Goal: Information Seeking & Learning: Check status

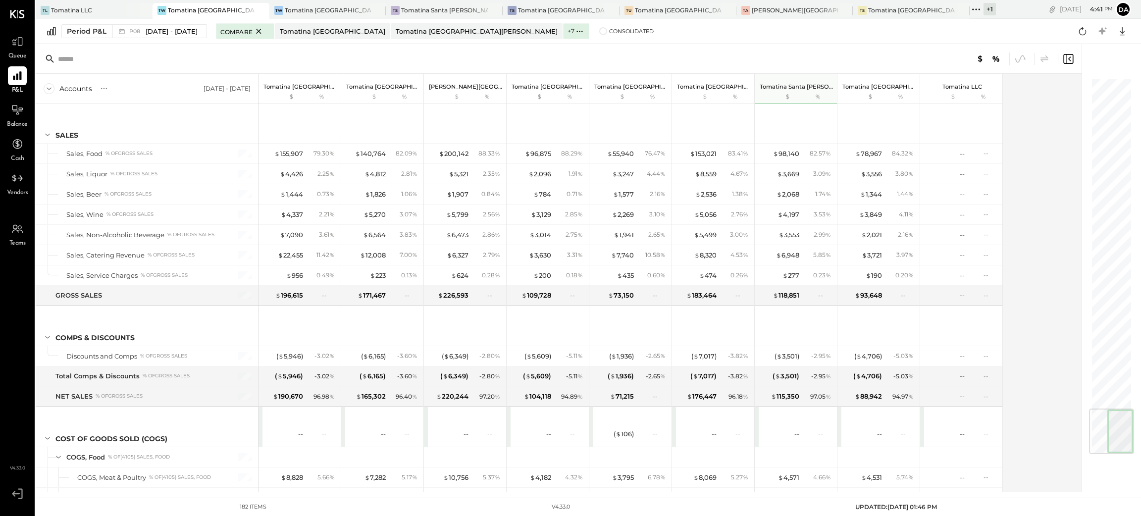
scroll to position [2813, 0]
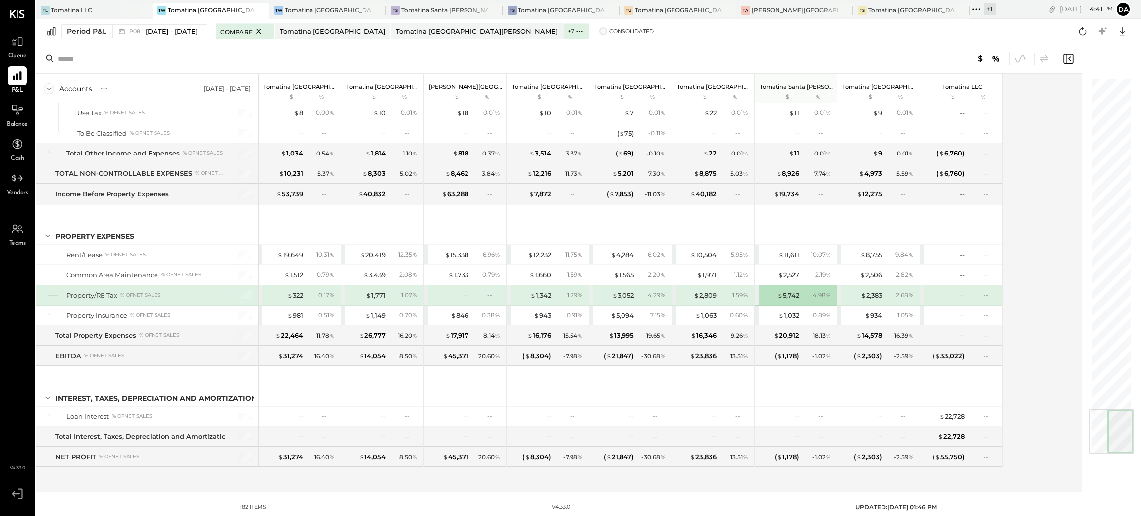
click at [599, 31] on span at bounding box center [603, 31] width 8 height 8
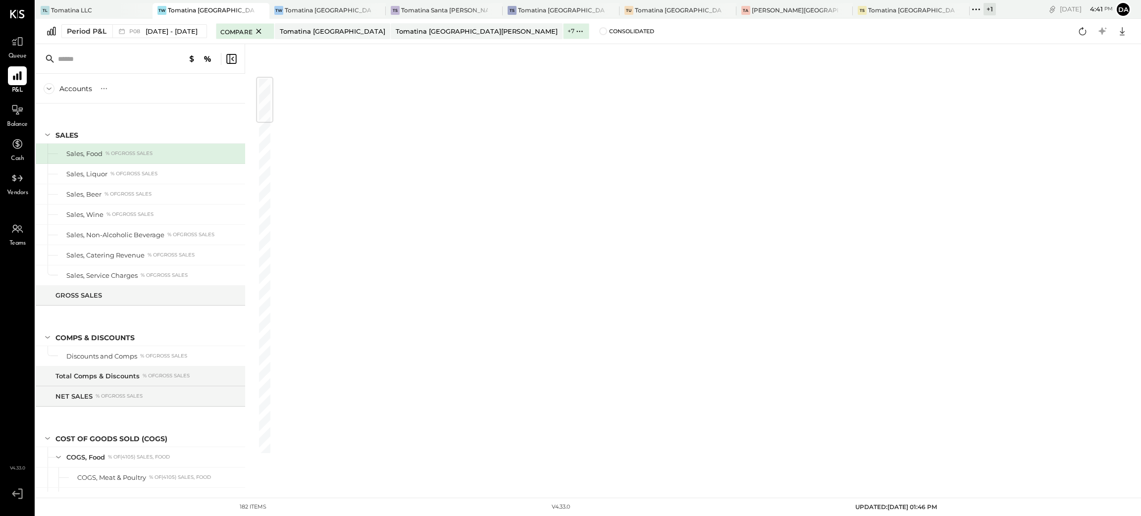
scroll to position [2813, 0]
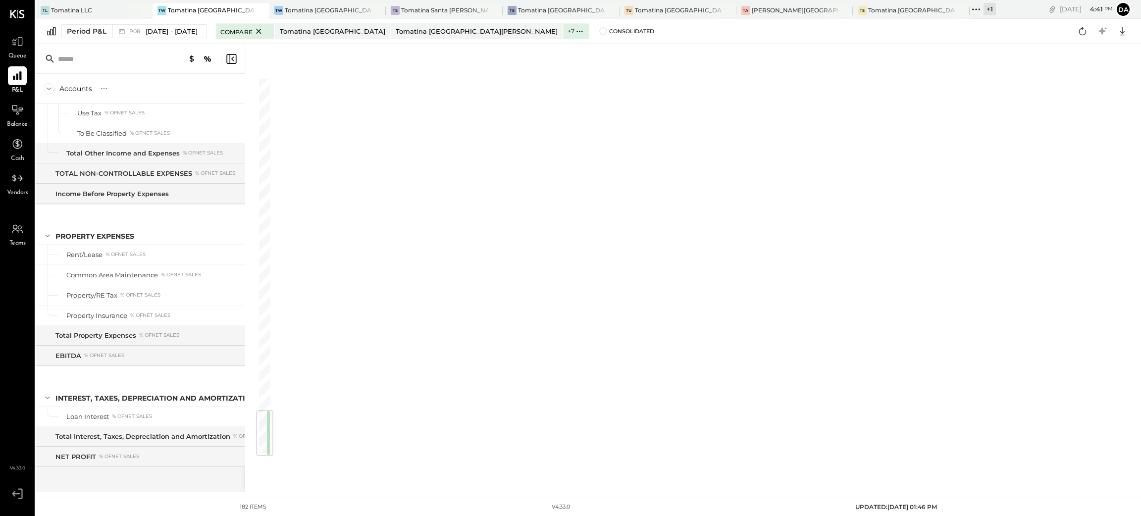
drag, startPoint x: 261, startPoint y: 101, endPoint x: 229, endPoint y: 515, distance: 415.8
click at [229, 515] on main "TL Tomatina LLC TW Tomatina Walnut Creek TW Tomatina West Valley TS Tomatina Sa…" at bounding box center [589, 258] width 1106 height 516
click at [317, 83] on div at bounding box center [702, 268] width 857 height 448
click at [227, 56] on icon at bounding box center [231, 59] width 12 height 12
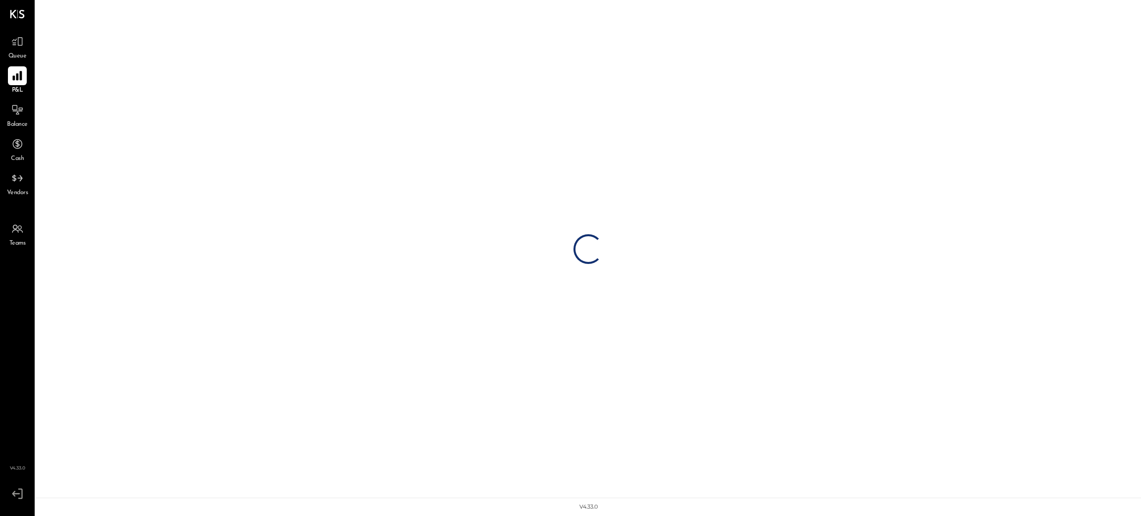
click at [16, 77] on icon at bounding box center [16, 75] width 9 height 9
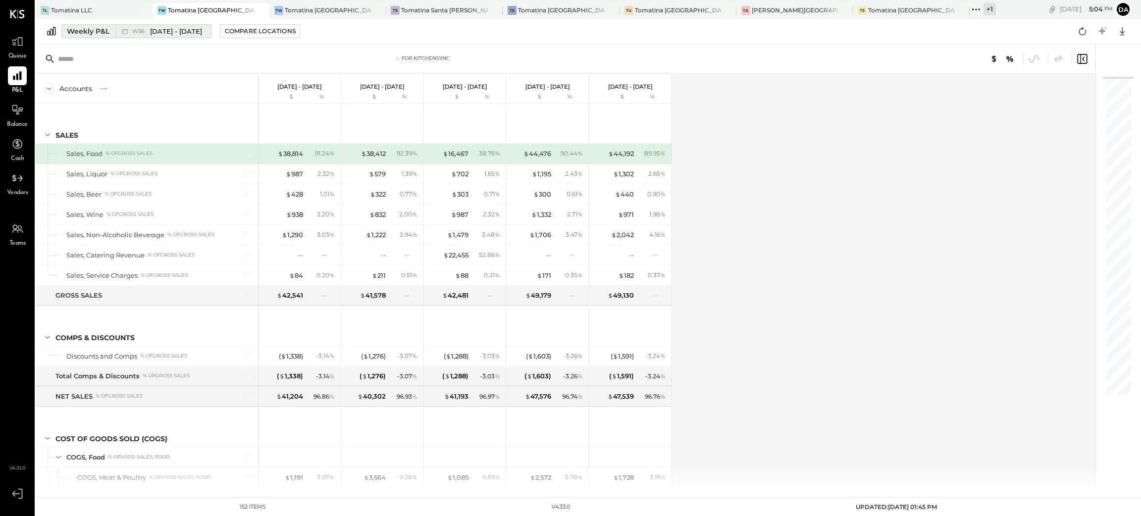
click at [85, 31] on div "Weekly P&L" at bounding box center [88, 31] width 43 height 10
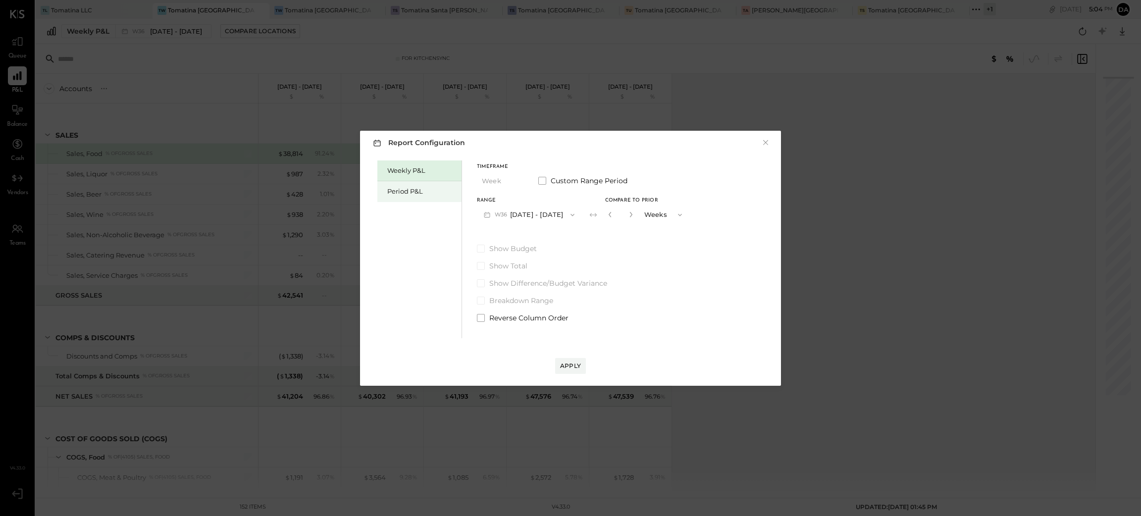
click at [427, 193] on div "Period P&L" at bounding box center [421, 191] width 69 height 9
click at [511, 186] on button "Period" at bounding box center [502, 181] width 50 height 18
click at [511, 186] on div "Period" at bounding box center [501, 181] width 49 height 18
click at [517, 215] on button "P09 [DATE] - [DATE]" at bounding box center [528, 215] width 103 height 18
click at [505, 236] on span "[DATE] - [DATE]" at bounding box center [523, 236] width 47 height 8
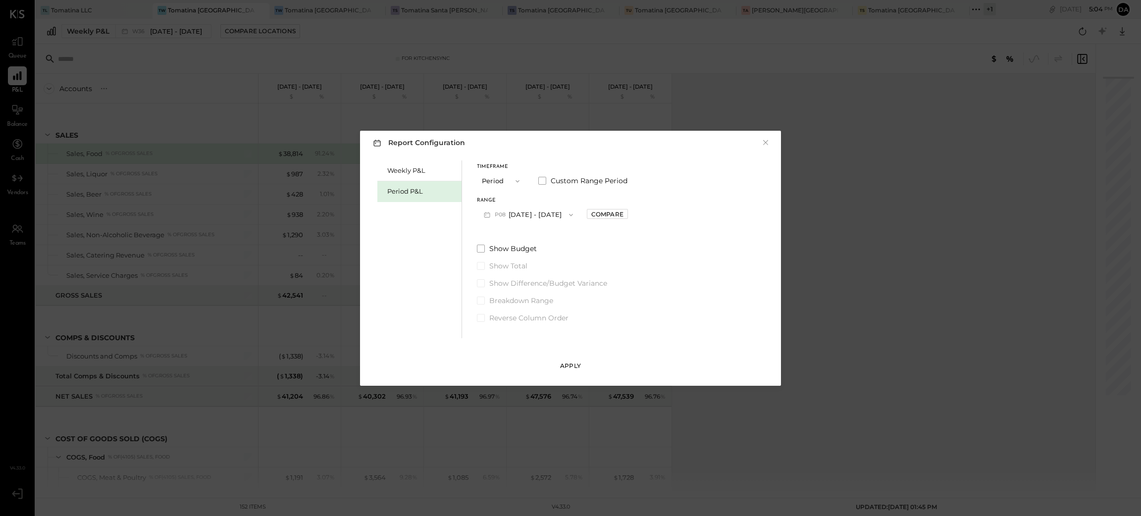
click at [569, 359] on button "Apply" at bounding box center [570, 366] width 31 height 16
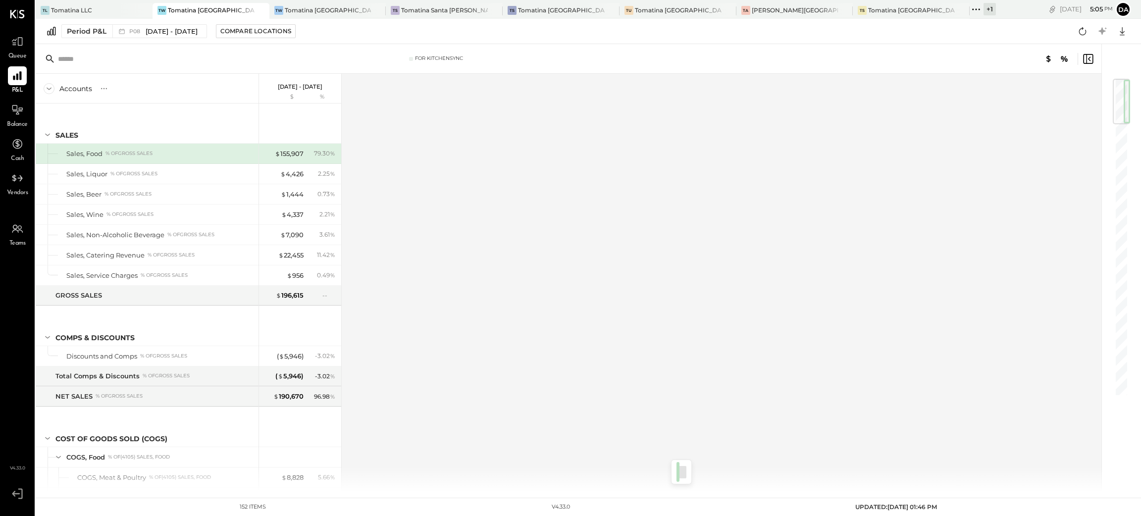
drag, startPoint x: 1122, startPoint y: 104, endPoint x: 1102, endPoint y: 53, distance: 54.5
click at [1102, 53] on div at bounding box center [1117, 268] width 30 height 448
click at [267, 37] on button "Compare Locations" at bounding box center [256, 31] width 80 height 14
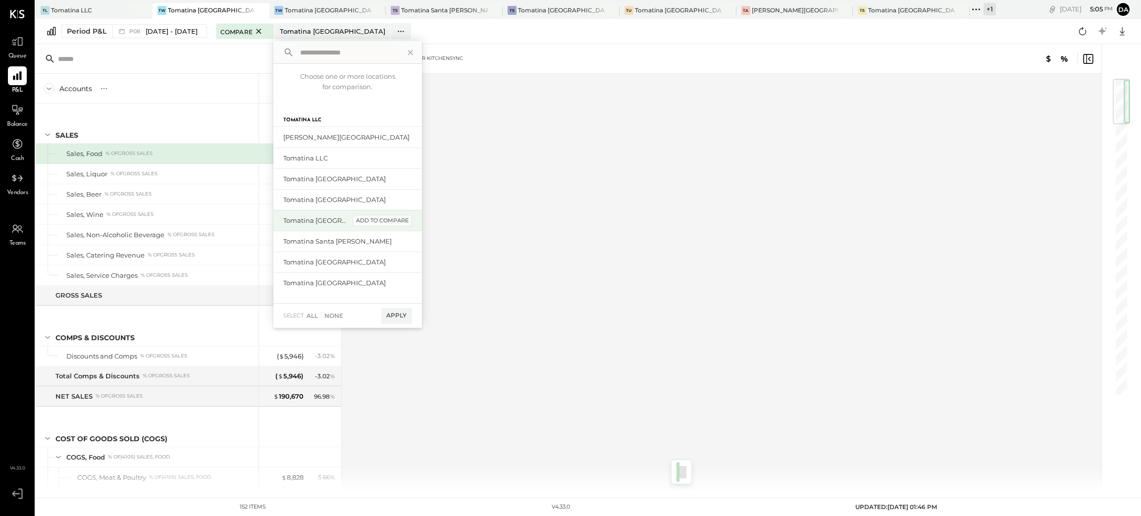
click at [382, 220] on div "add to compare" at bounding box center [382, 221] width 59 height 12
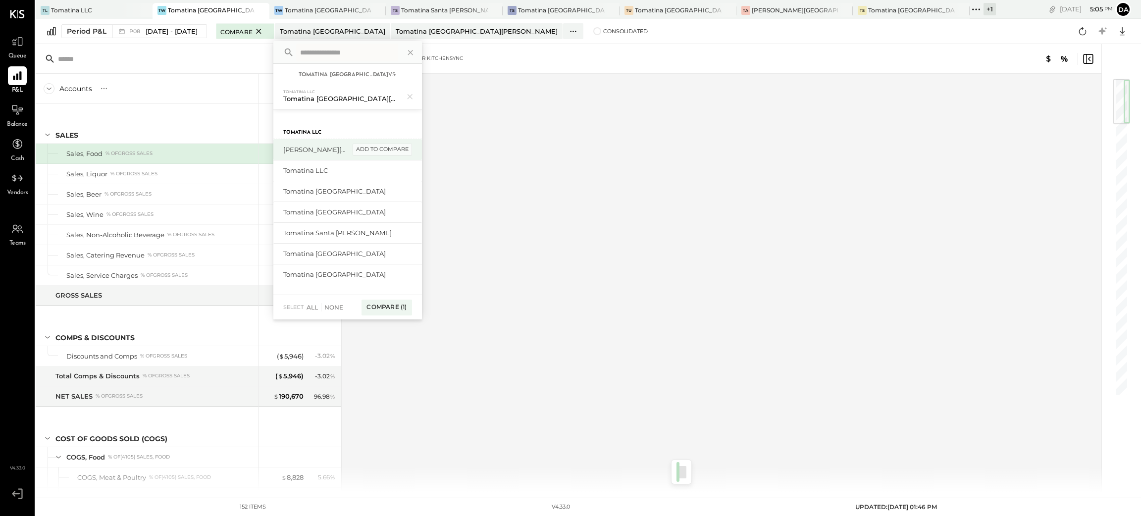
click at [389, 151] on div "add to compare" at bounding box center [382, 150] width 59 height 12
click at [384, 276] on div "add to compare" at bounding box center [382, 279] width 59 height 12
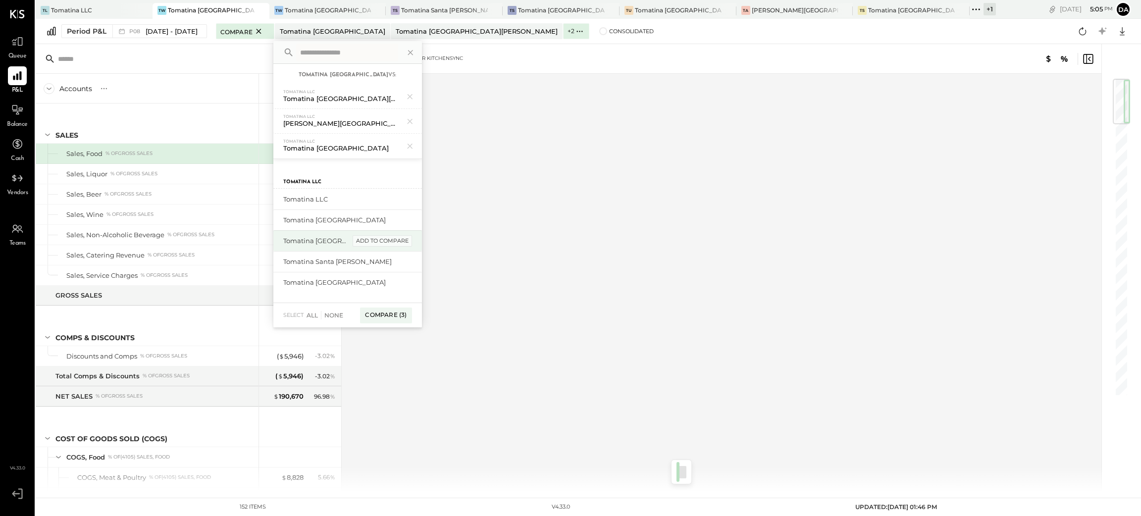
click at [387, 245] on div "add to compare" at bounding box center [382, 241] width 59 height 12
click at [376, 285] on div "add to compare" at bounding box center [382, 287] width 59 height 12
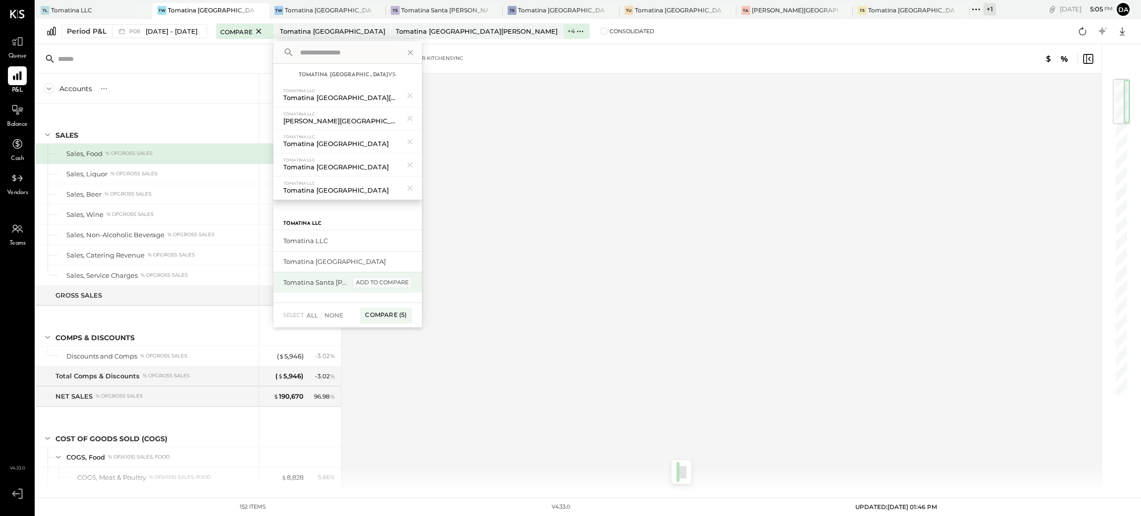
click at [377, 281] on div "add to compare" at bounding box center [382, 283] width 59 height 12
click at [384, 264] on div "add to compare" at bounding box center [382, 262] width 59 height 12
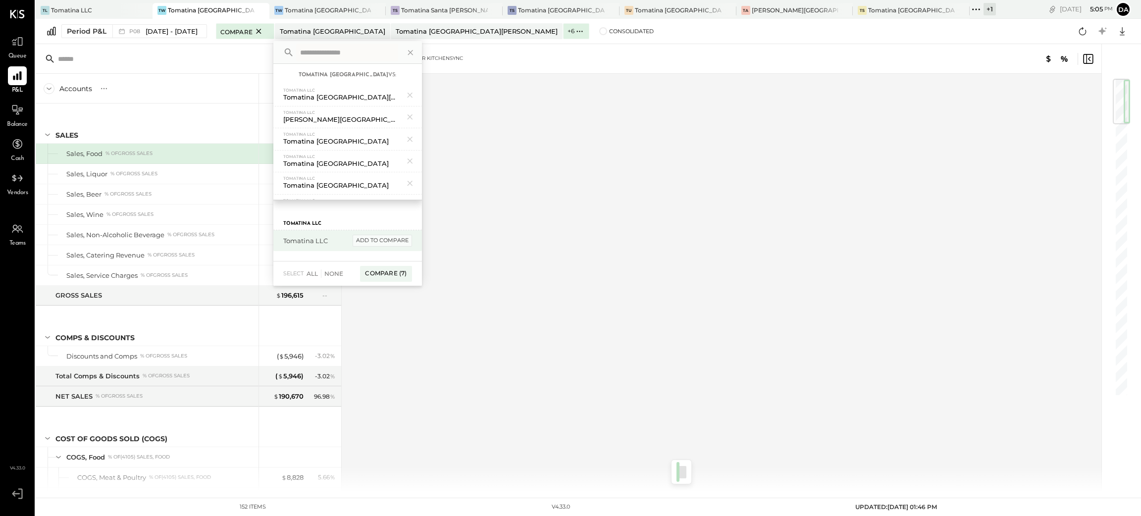
click at [396, 238] on div "add to compare" at bounding box center [382, 241] width 59 height 12
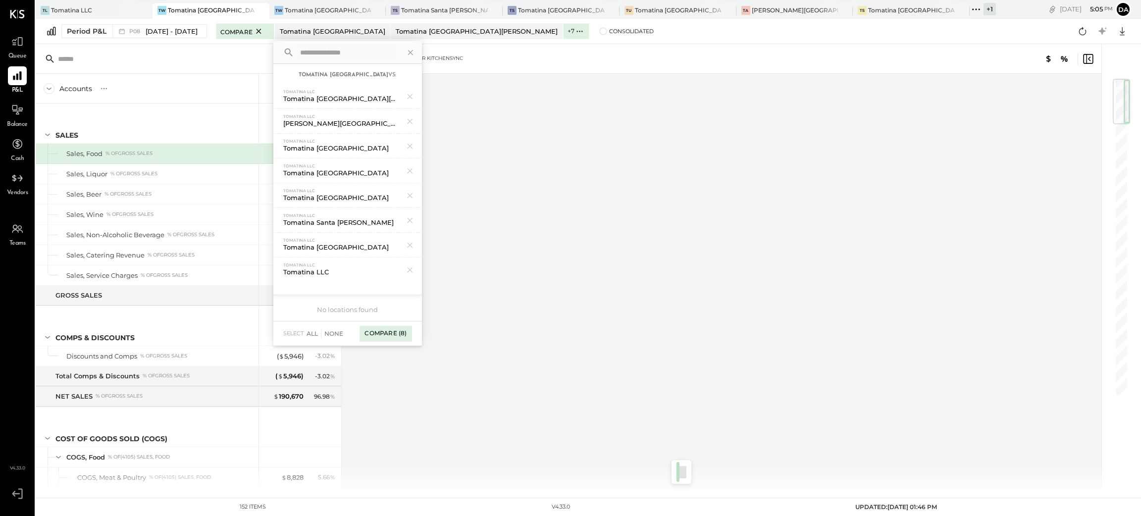
click at [393, 334] on div "Compare (8)" at bounding box center [386, 334] width 52 height 16
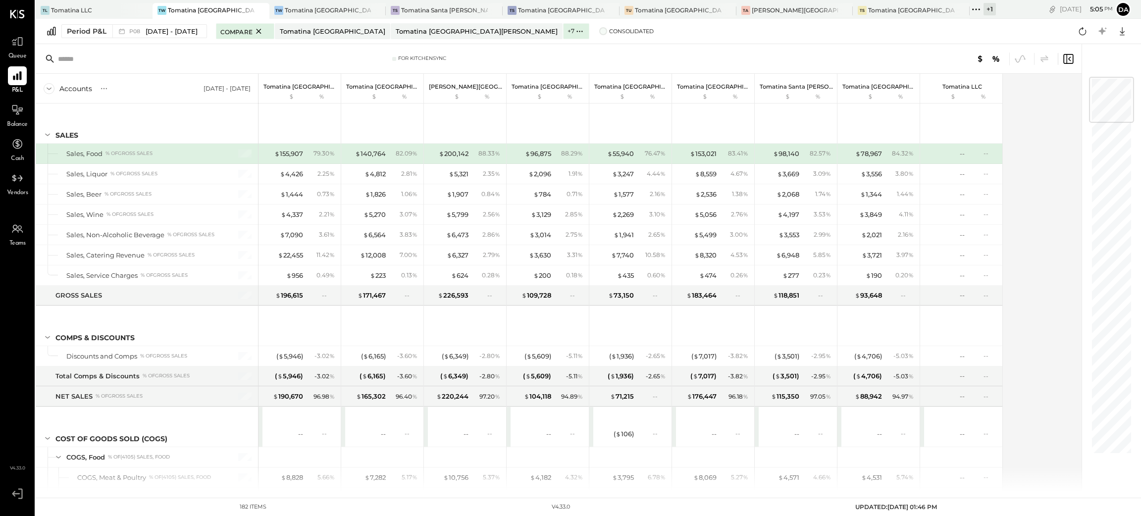
click at [599, 28] on span at bounding box center [603, 31] width 8 height 8
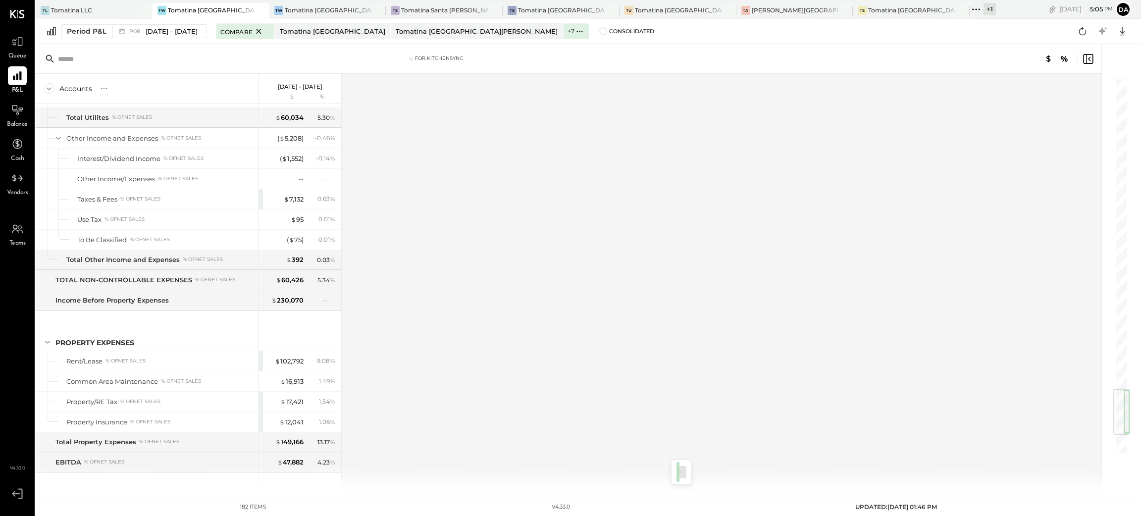
scroll to position [2813, 0]
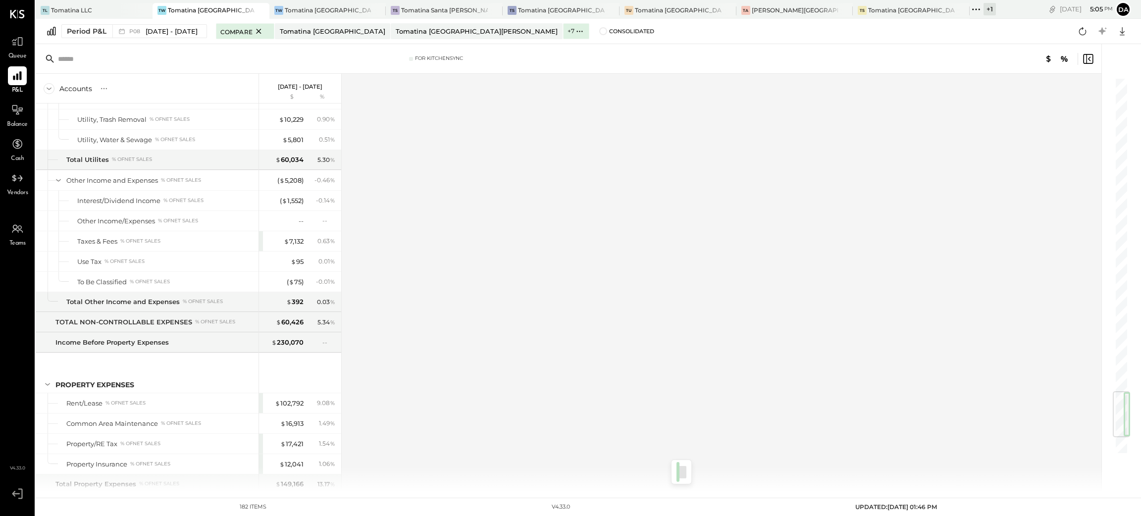
drag, startPoint x: 1124, startPoint y: 97, endPoint x: 1128, endPoint y: 411, distance: 314.6
click at [1128, 411] on div at bounding box center [1121, 414] width 17 height 46
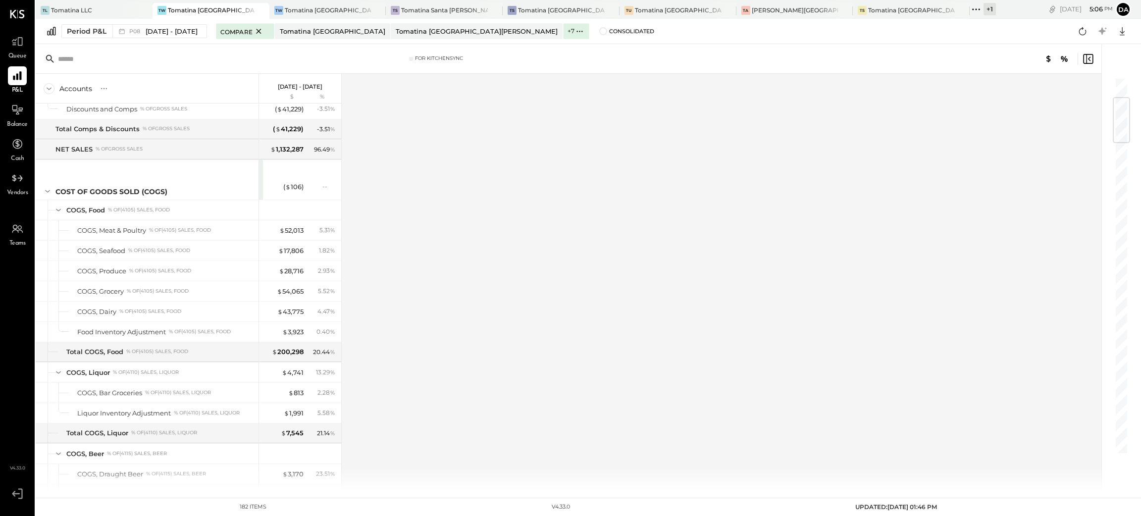
scroll to position [99, 0]
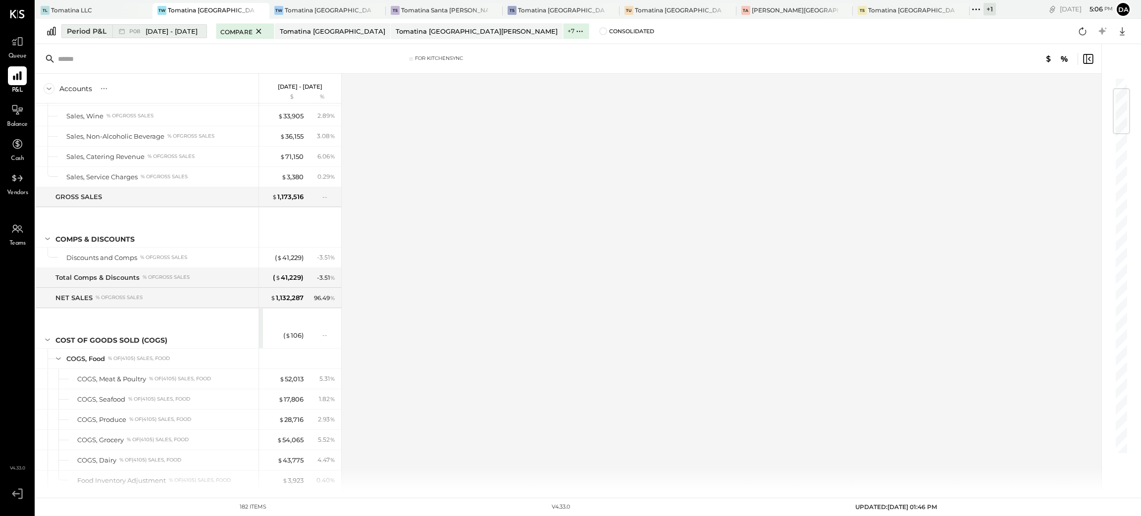
click at [84, 29] on div "Period P&L" at bounding box center [87, 31] width 40 height 10
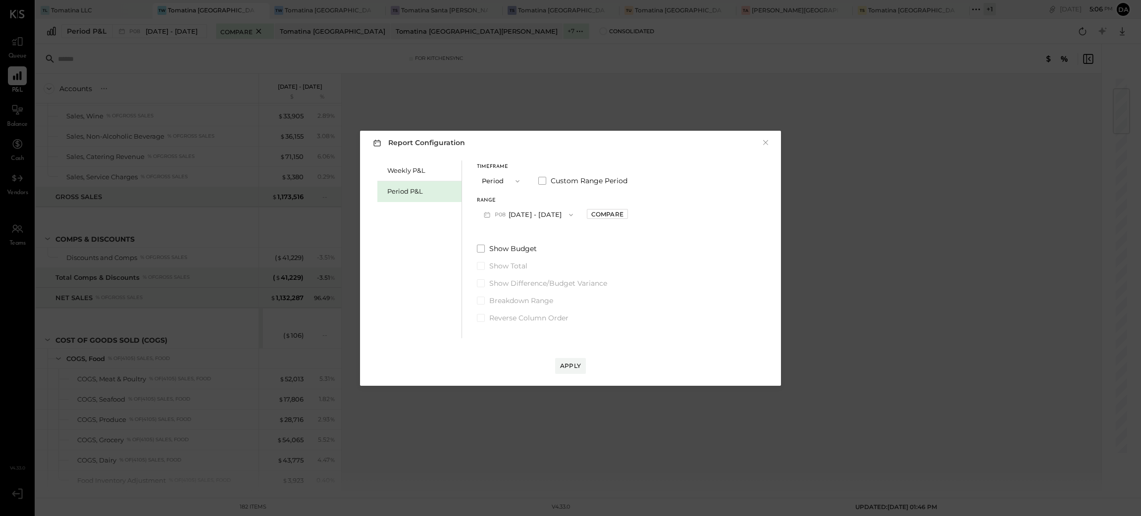
click at [500, 176] on button "Period" at bounding box center [502, 181] width 50 height 18
click at [494, 219] on span "YTD" at bounding box center [490, 216] width 10 height 6
click at [568, 364] on div "Apply" at bounding box center [570, 366] width 21 height 8
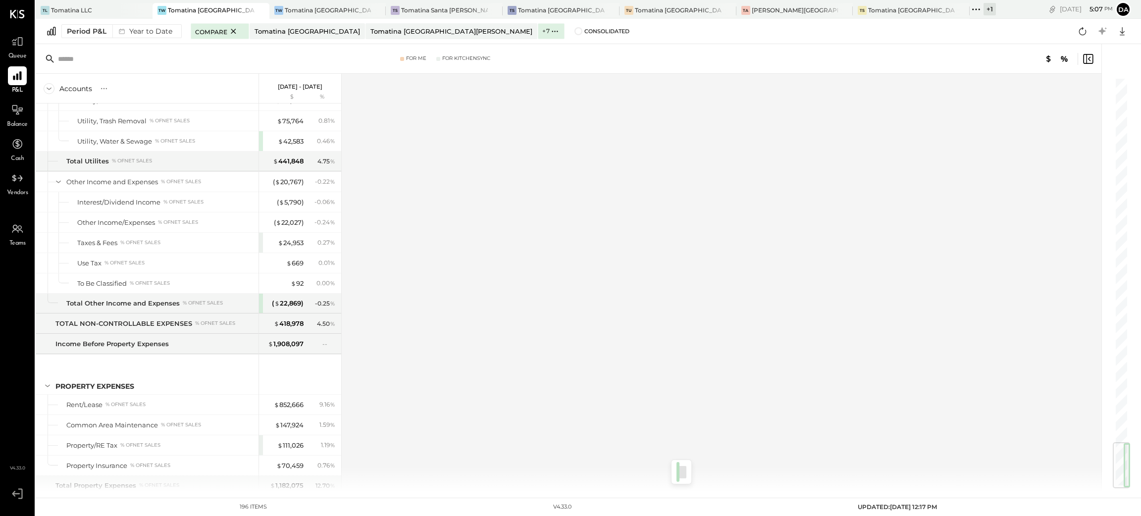
scroll to position [3078, 0]
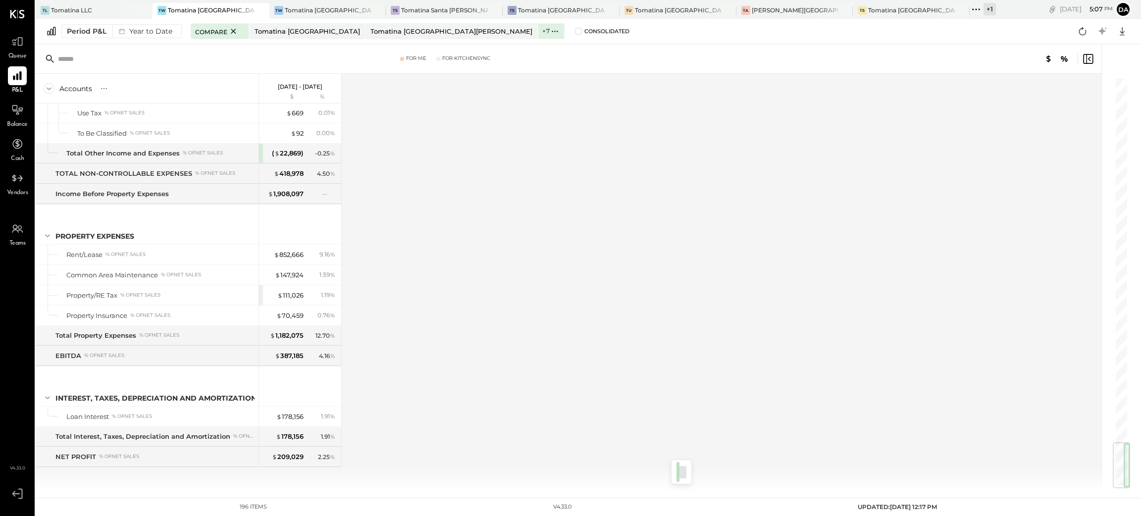
drag, startPoint x: 1120, startPoint y: 85, endPoint x: 1116, endPoint y: 482, distance: 397.8
click at [1116, 482] on div at bounding box center [1121, 465] width 17 height 46
click at [1130, 181] on div at bounding box center [1117, 268] width 30 height 448
drag, startPoint x: 1130, startPoint y: 182, endPoint x: 1127, endPoint y: 213, distance: 31.3
click at [1127, 213] on div at bounding box center [1117, 268] width 30 height 448
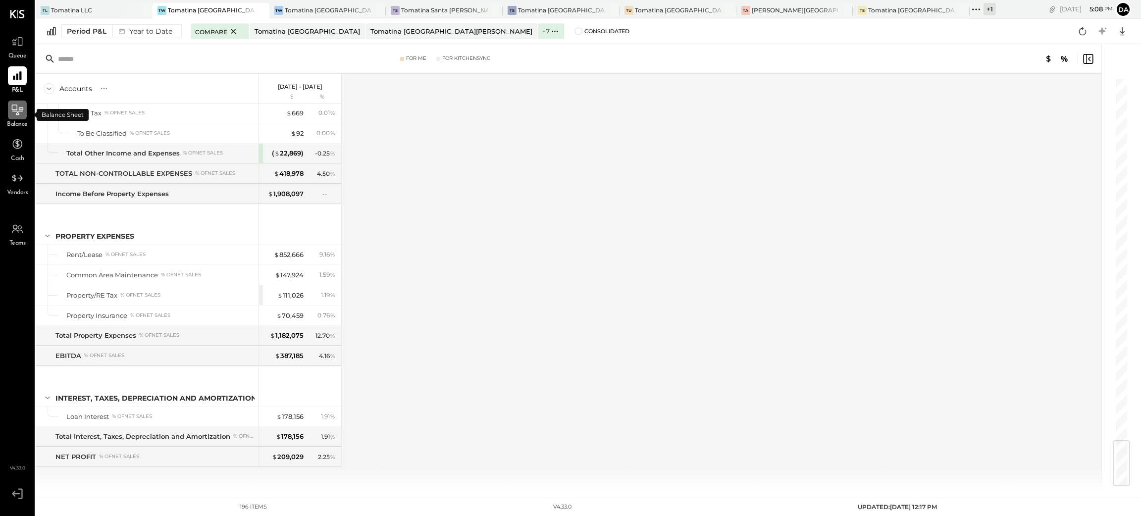
click at [16, 111] on icon at bounding box center [17, 111] width 11 height 1
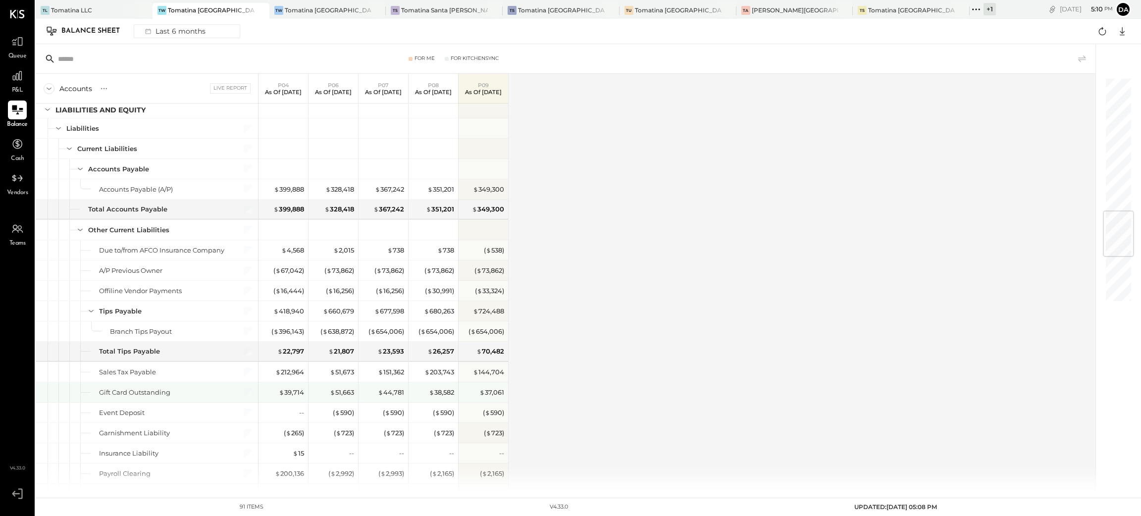
scroll to position [1114, 0]
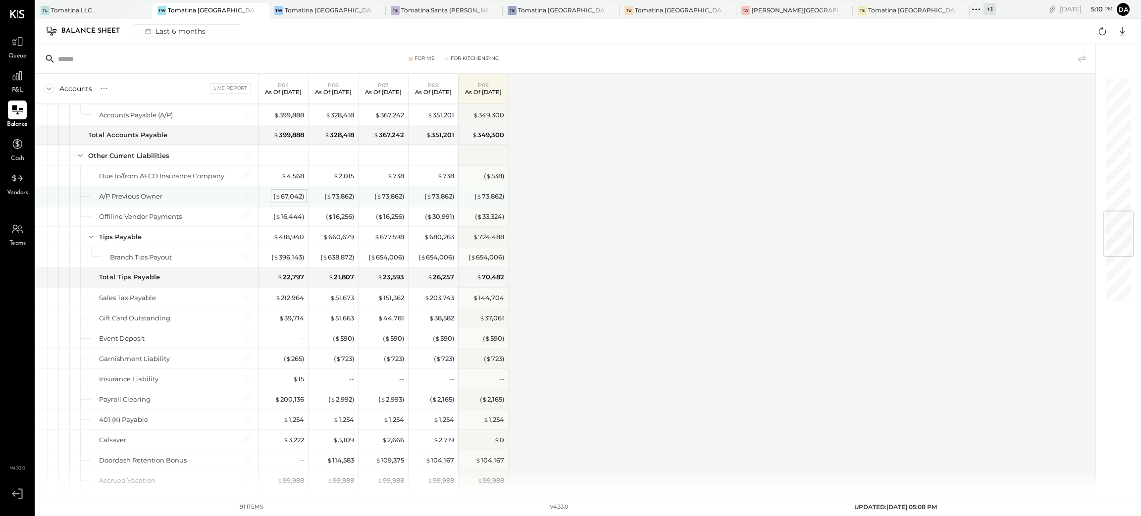
click at [280, 200] on span "$" at bounding box center [277, 196] width 5 height 8
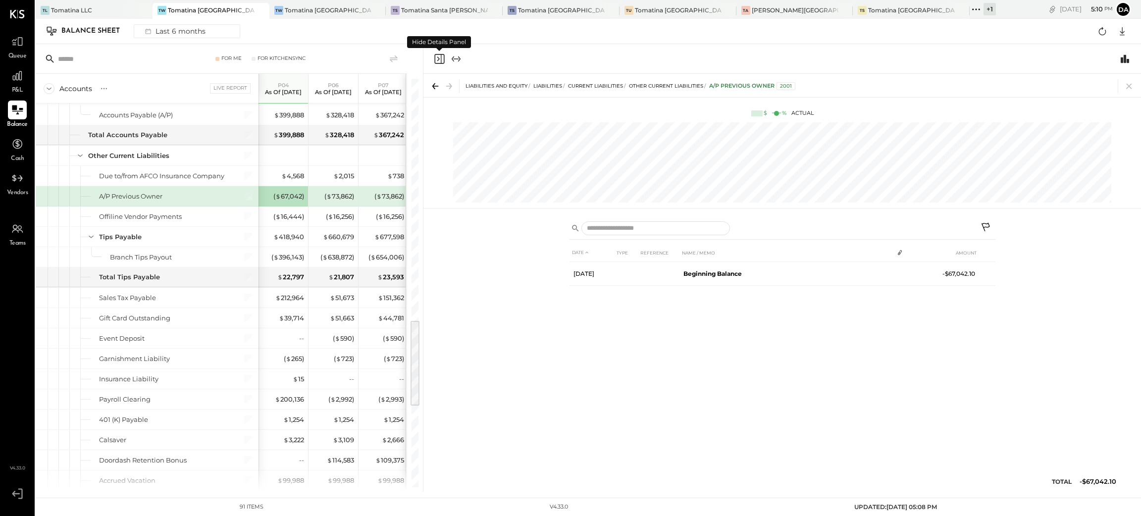
click at [442, 60] on icon "Close panel" at bounding box center [439, 59] width 12 height 12
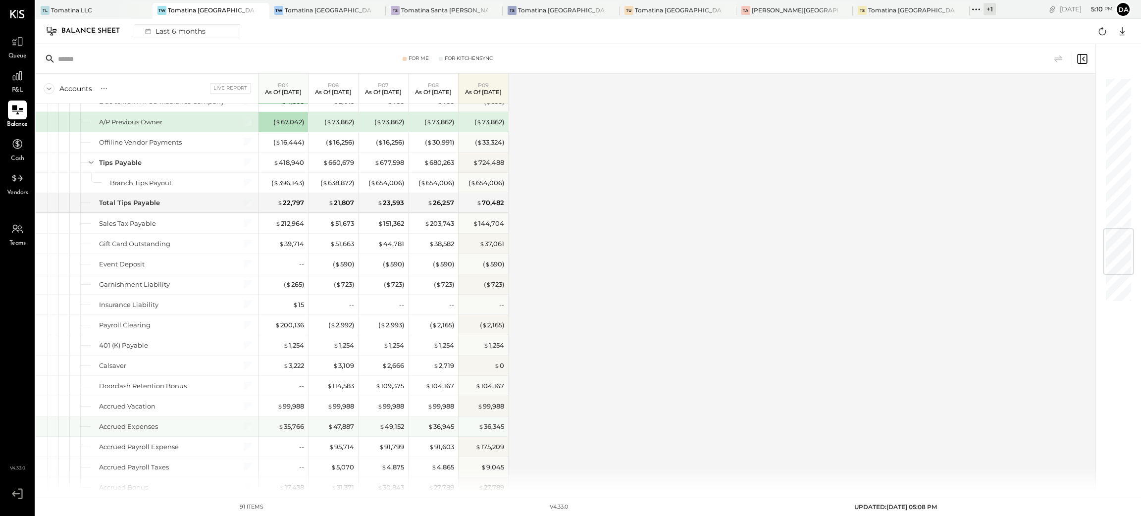
scroll to position [1263, 0]
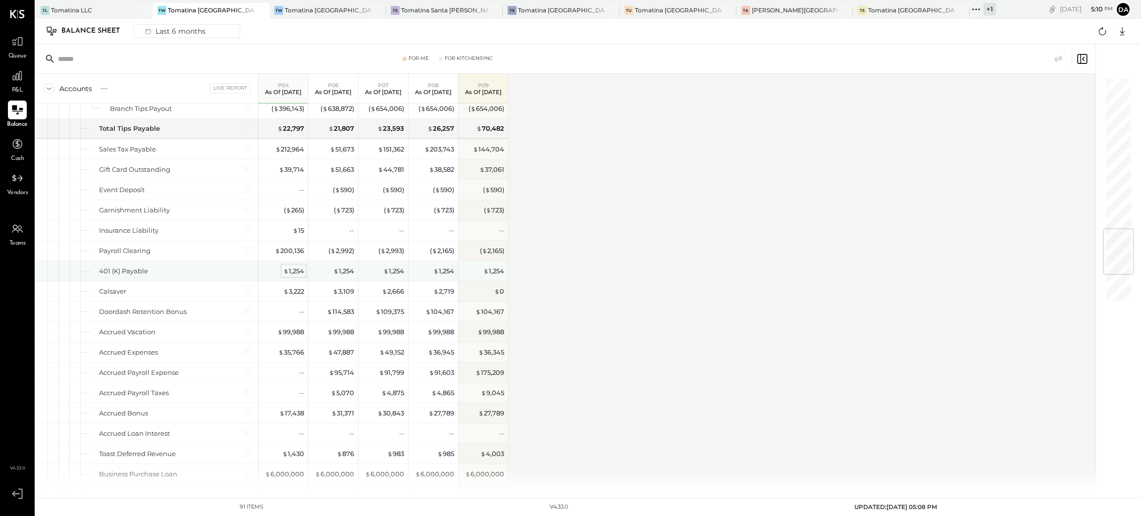
click at [296, 273] on div "$ 1,254" at bounding box center [293, 270] width 21 height 9
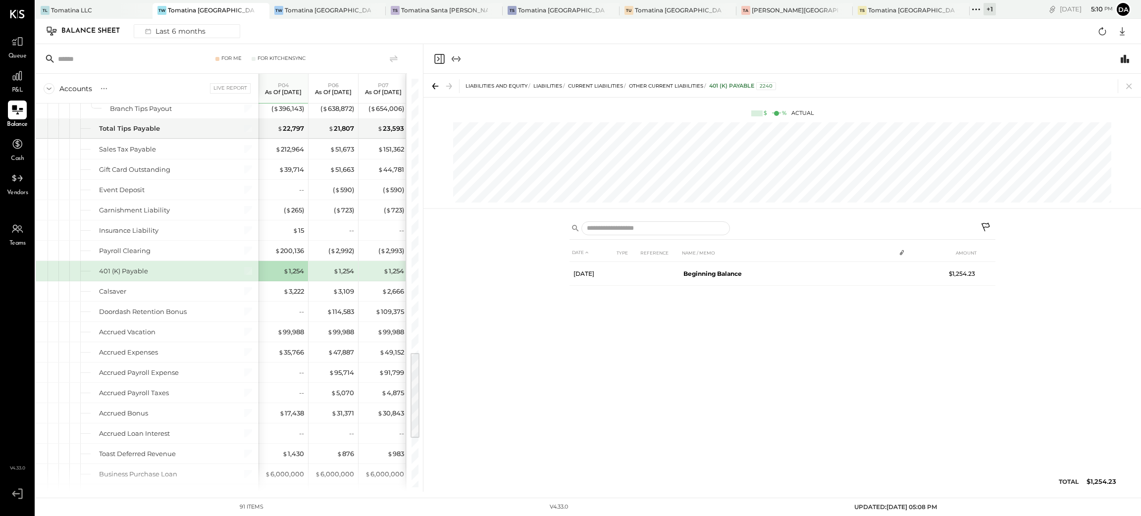
click at [441, 58] on icon "Close panel" at bounding box center [439, 59] width 10 height 10
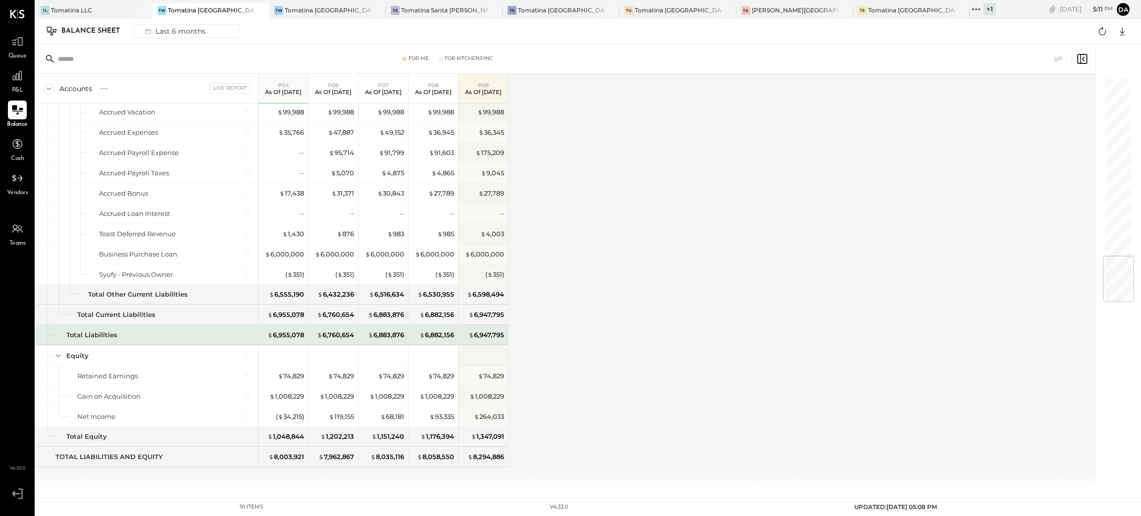
scroll to position [1491, 0]
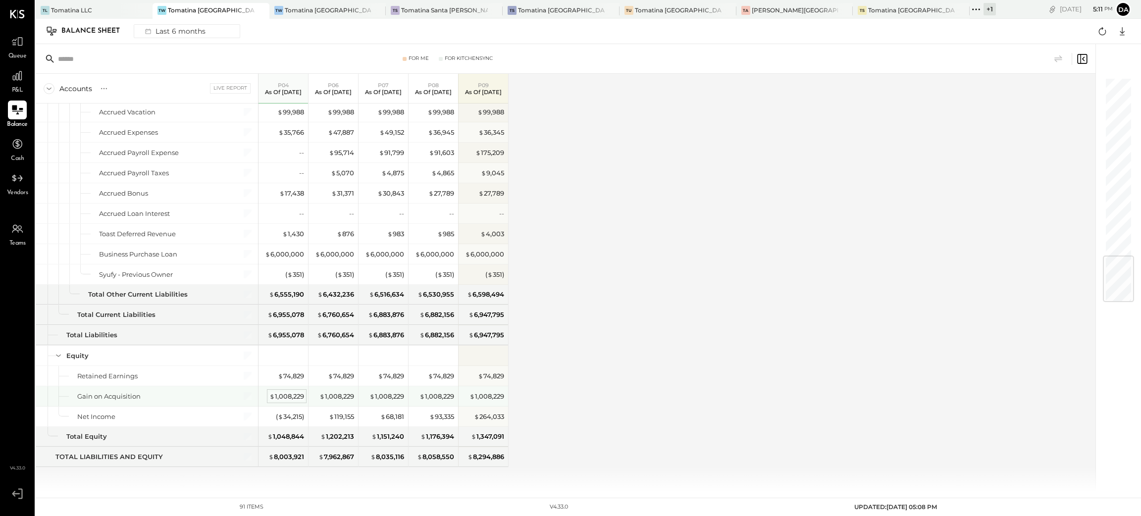
click at [293, 397] on div "$ 1,008,229" at bounding box center [286, 396] width 35 height 9
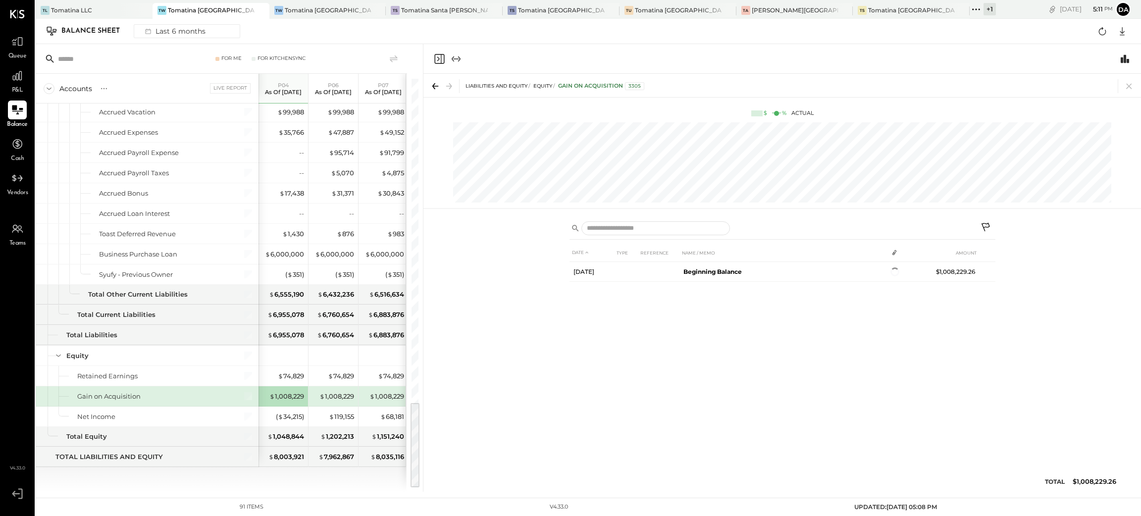
click at [437, 59] on icon "Close panel" at bounding box center [439, 59] width 12 height 12
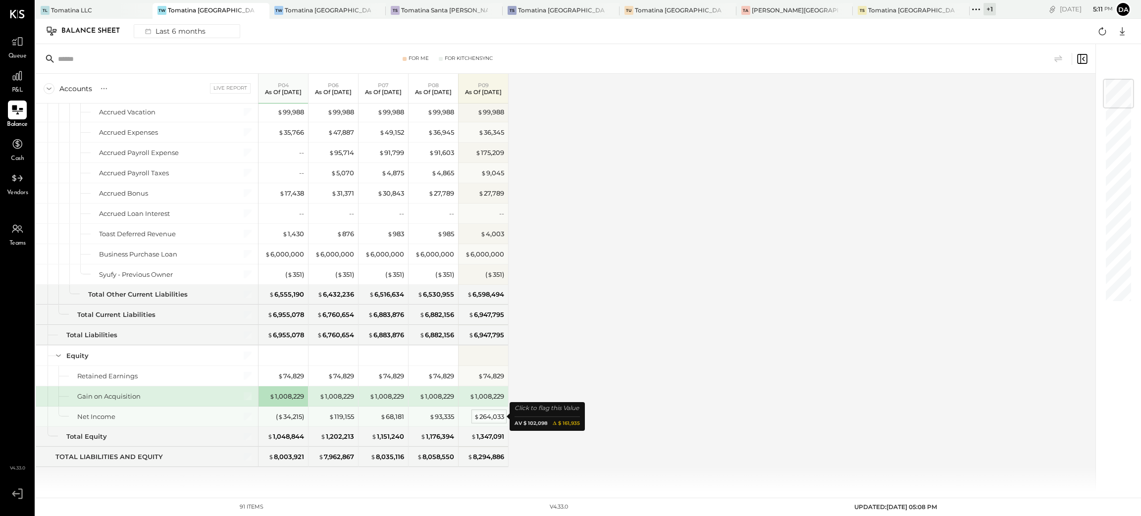
click at [496, 416] on div "$ 264,033" at bounding box center [489, 416] width 30 height 9
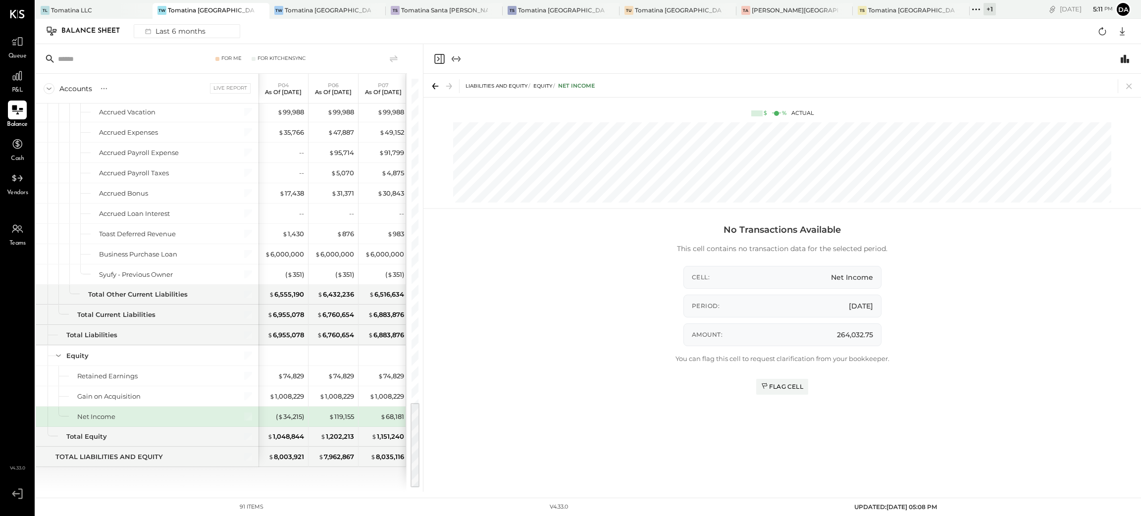
click at [440, 63] on icon "Close panel" at bounding box center [439, 59] width 10 height 10
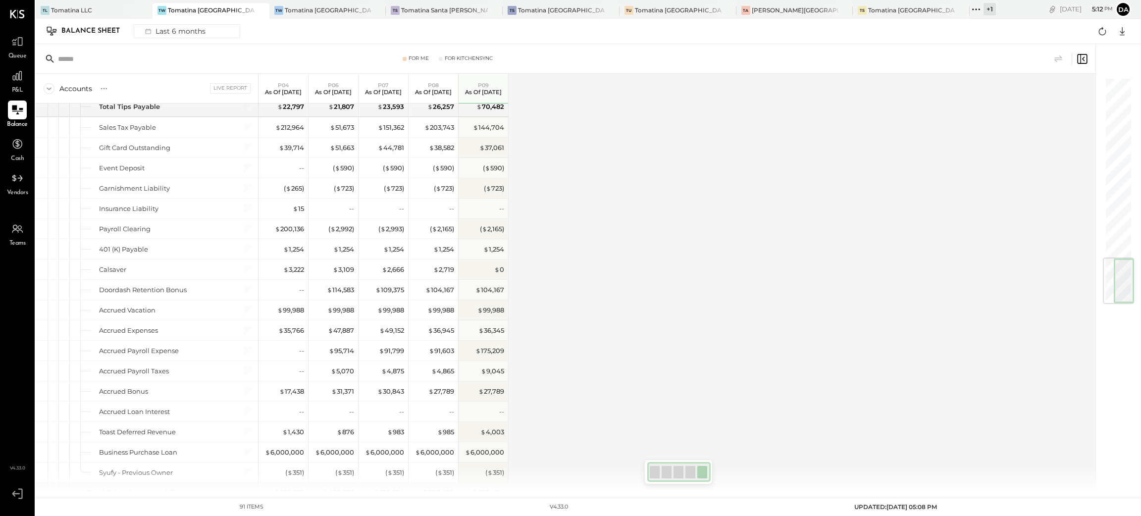
scroll to position [1490, 0]
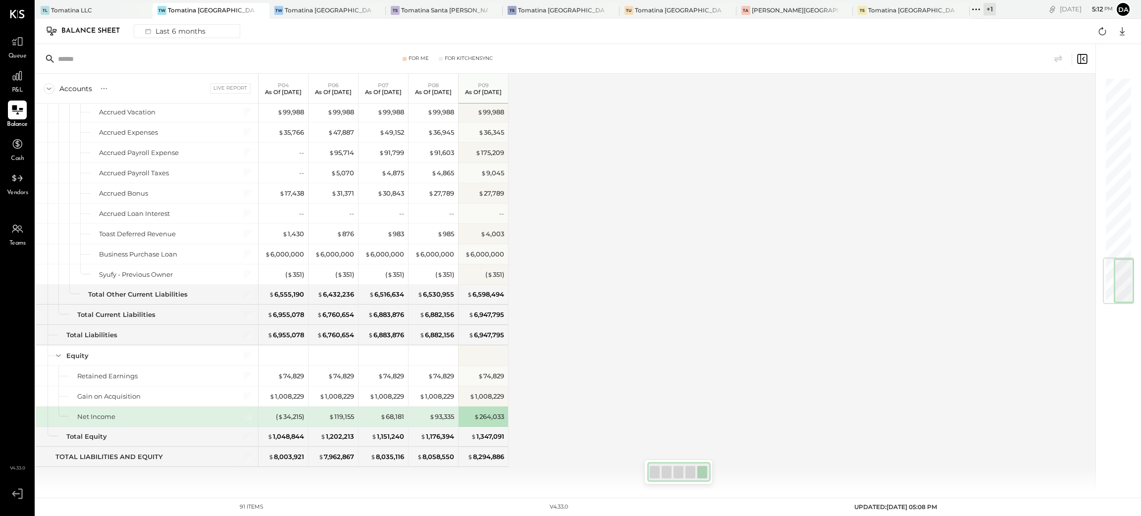
drag, startPoint x: 1120, startPoint y: 275, endPoint x: 886, endPoint y: 377, distance: 255.1
click at [1096, 409] on div at bounding box center [1114, 268] width 36 height 448
click at [851, 359] on div "Accounts S GL Live Report P04 As of [DATE] P06 As of [DATE] P07 As of [DATE] P0…" at bounding box center [566, 283] width 1061 height 418
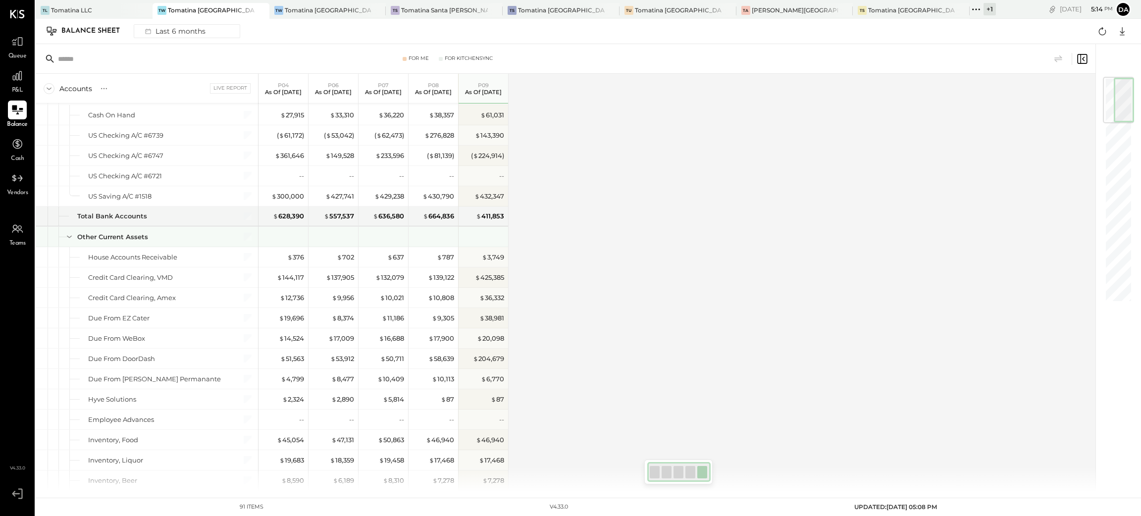
scroll to position [0, 0]
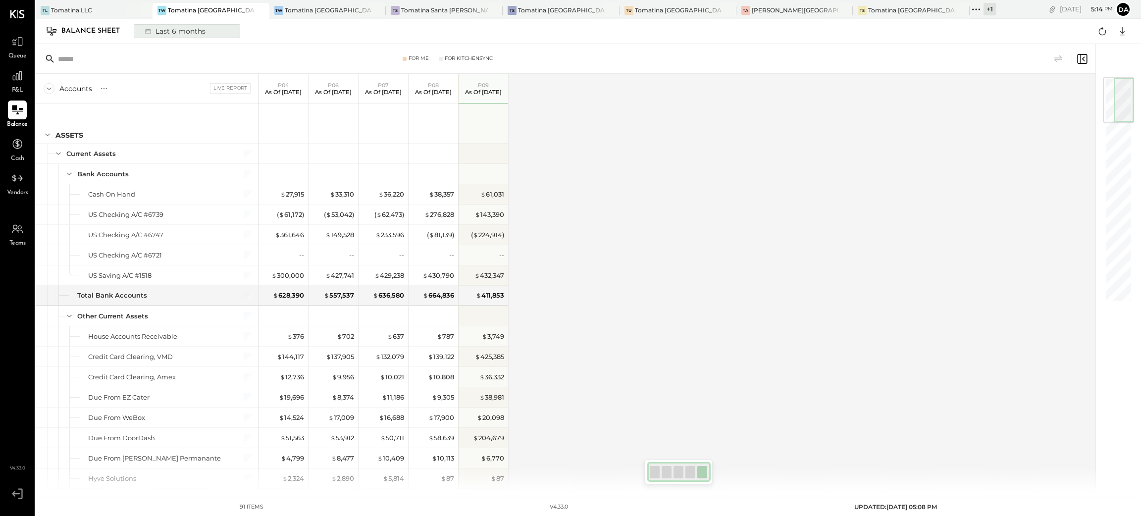
click at [180, 33] on div "Last 6 months" at bounding box center [174, 31] width 70 height 13
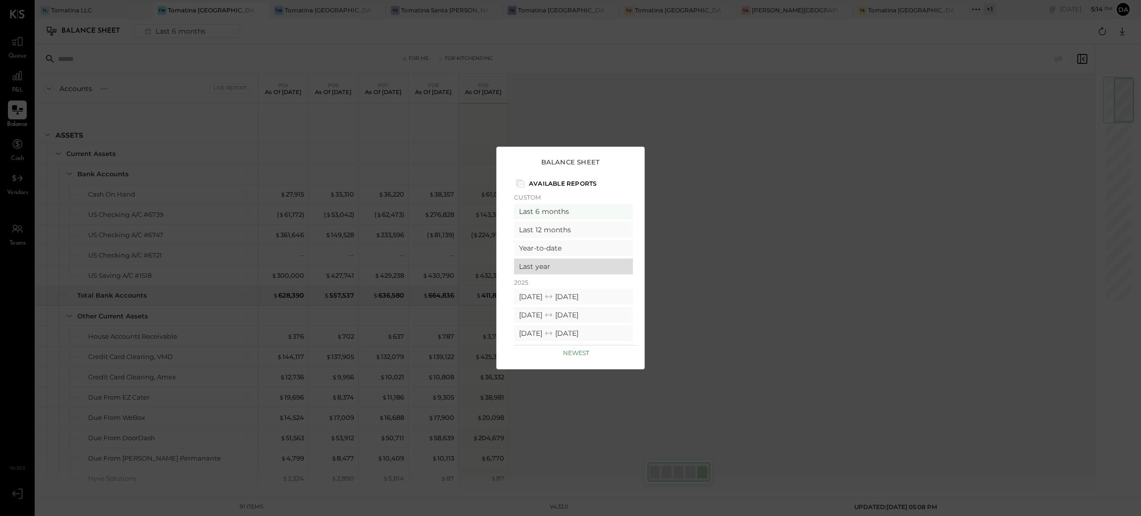
click at [540, 271] on div "Last year" at bounding box center [573, 267] width 119 height 16
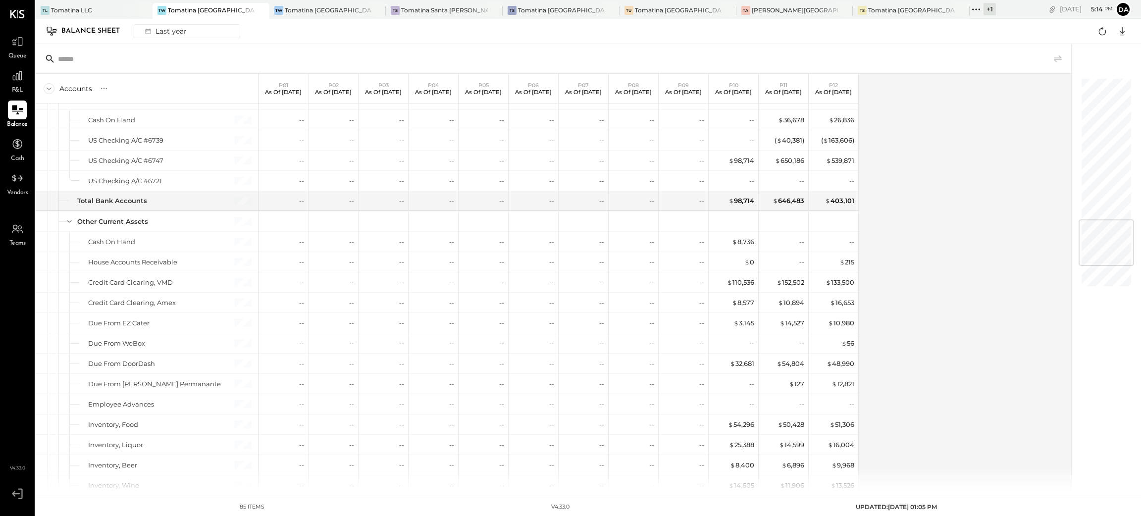
scroll to position [1190, 0]
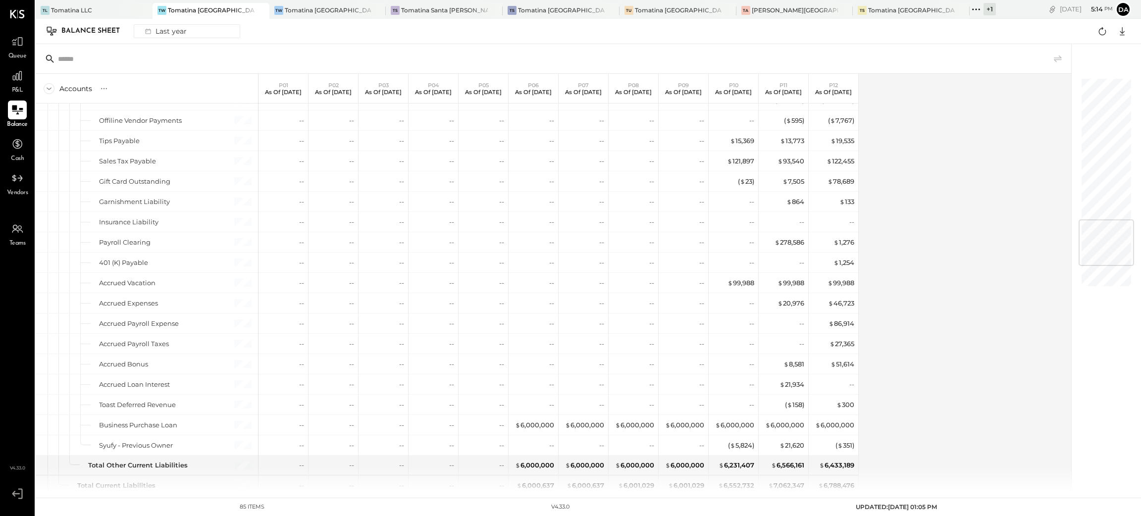
drag, startPoint x: 1098, startPoint y: 77, endPoint x: 1101, endPoint y: 258, distance: 180.8
click at [1101, 258] on div at bounding box center [1101, 268] width 60 height 448
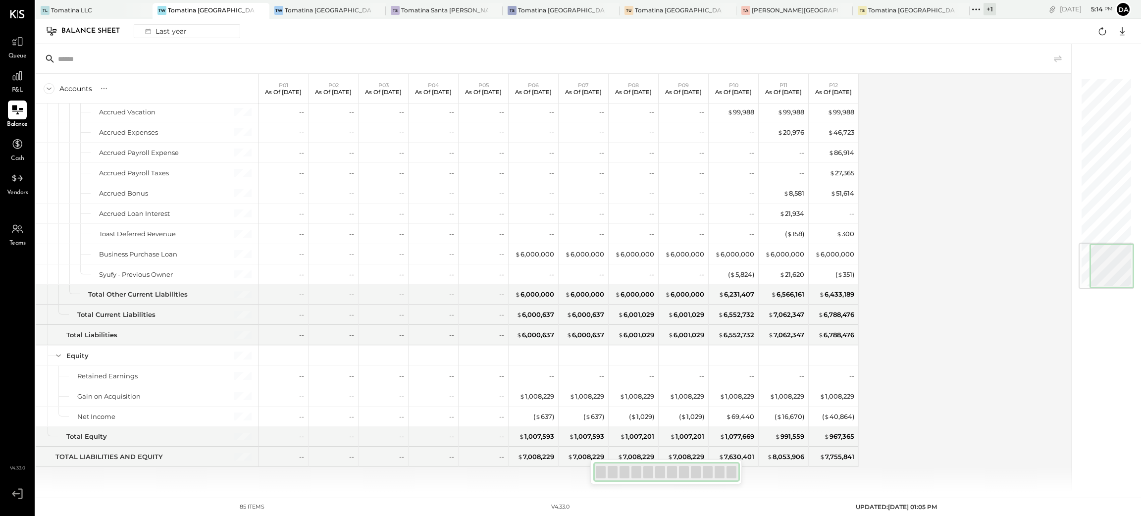
drag, startPoint x: 1103, startPoint y: 253, endPoint x: 1101, endPoint y: 297, distance: 44.2
click at [1101, 297] on div at bounding box center [1101, 268] width 60 height 448
click at [998, 359] on div "Accounts S GL P01 As of [DATE] P02 As of [DATE] P03 As of [DATE] P04 As of [DAT…" at bounding box center [554, 283] width 1037 height 418
click at [744, 270] on div "( $ 5,824 )" at bounding box center [741, 274] width 26 height 9
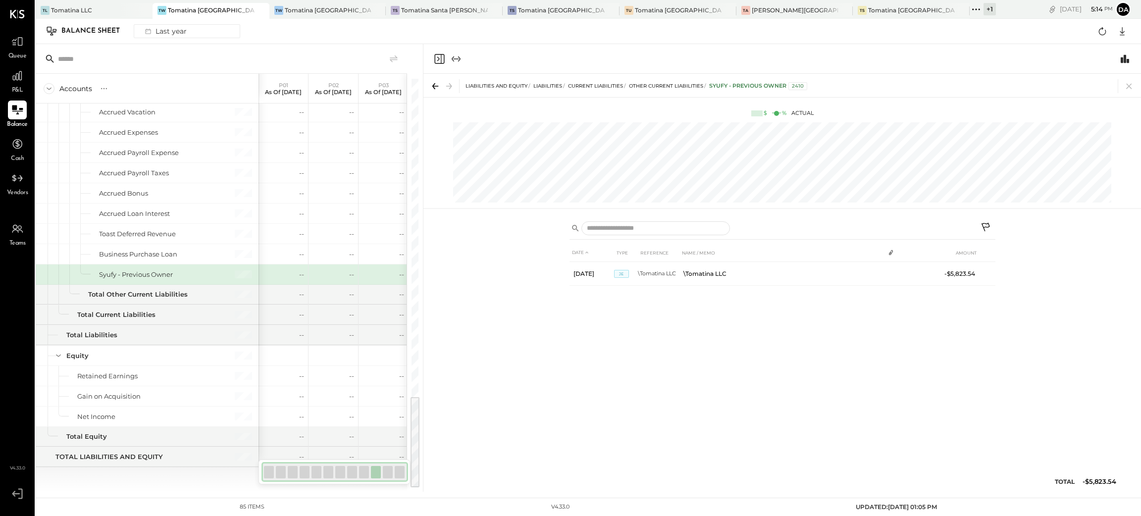
click at [441, 56] on icon "Close panel" at bounding box center [439, 59] width 10 height 10
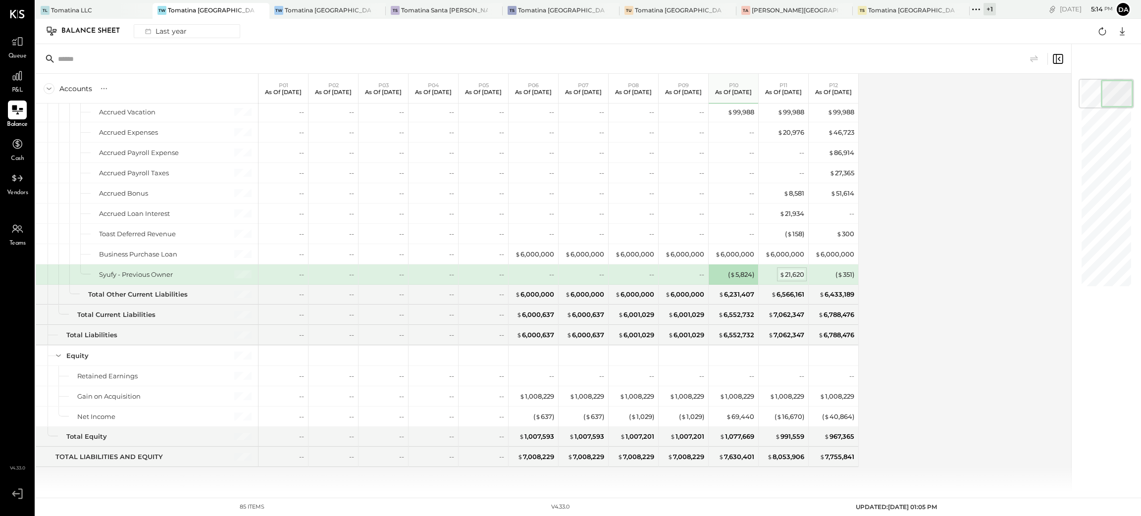
click at [797, 273] on div "$ 21,620" at bounding box center [792, 274] width 25 height 9
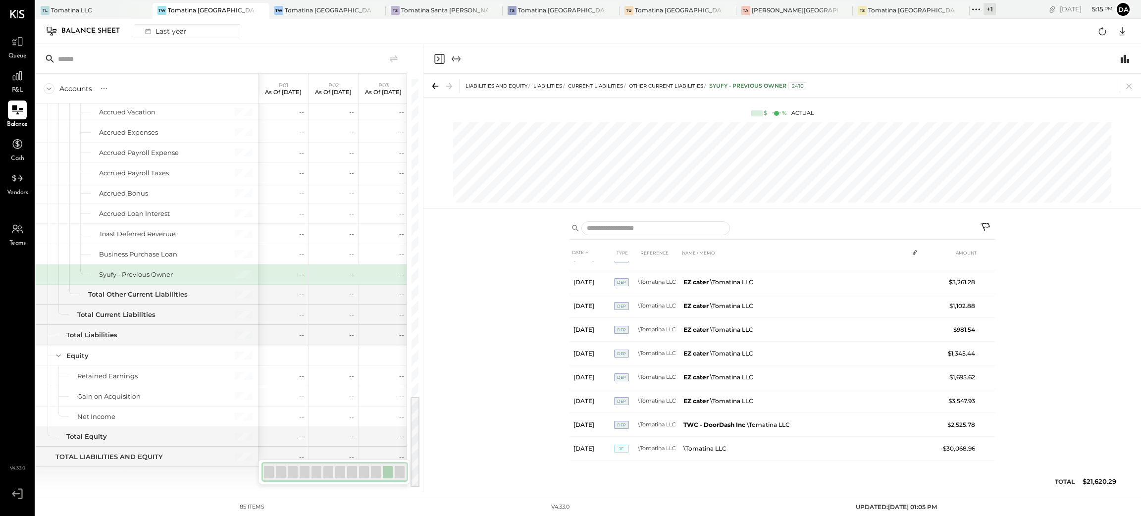
scroll to position [592, 0]
click at [439, 60] on icon "Close panel" at bounding box center [439, 59] width 12 height 12
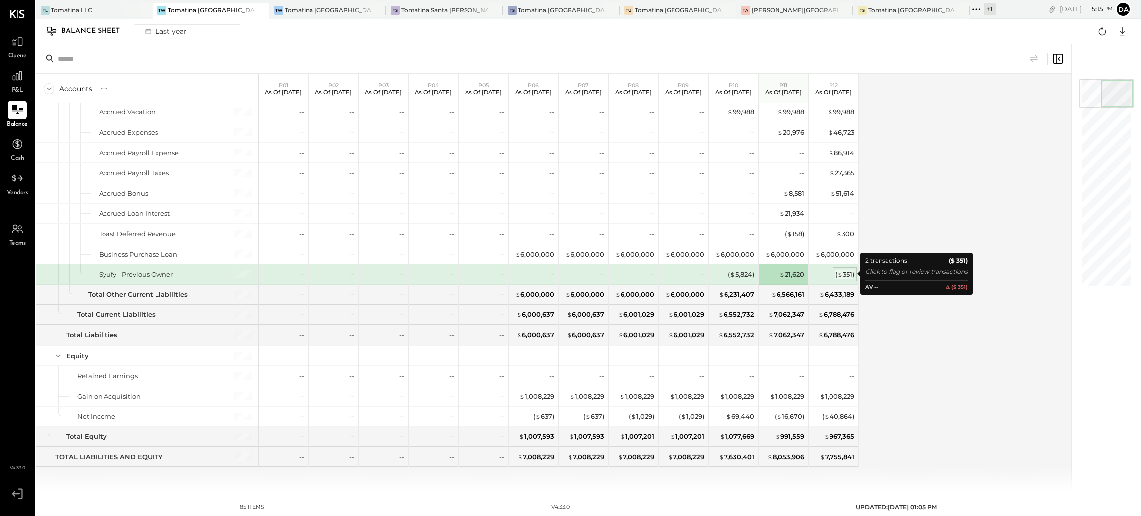
click at [846, 275] on div "( $ 351 )" at bounding box center [845, 274] width 19 height 9
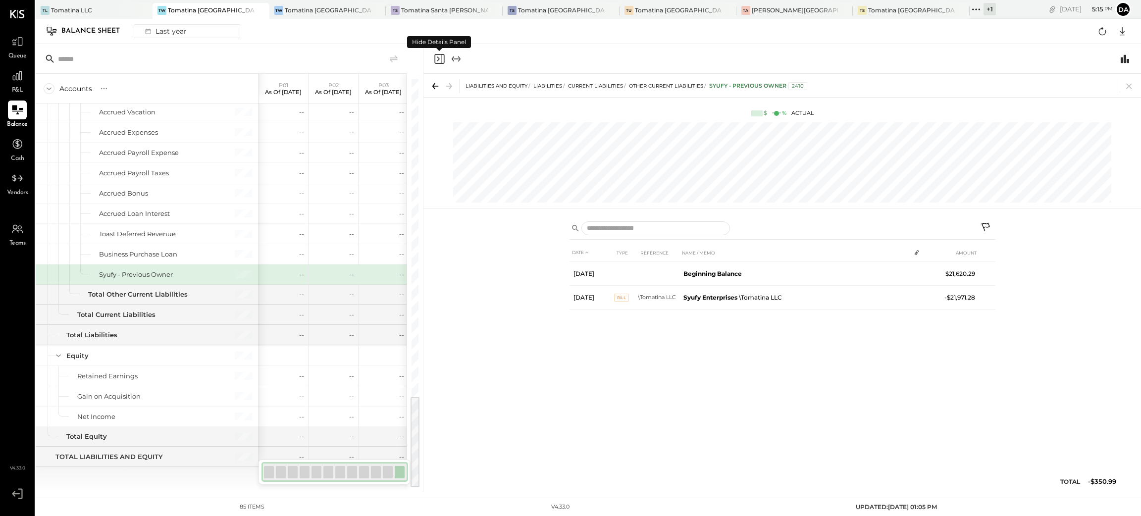
click at [433, 53] on icon "Close panel" at bounding box center [439, 59] width 12 height 12
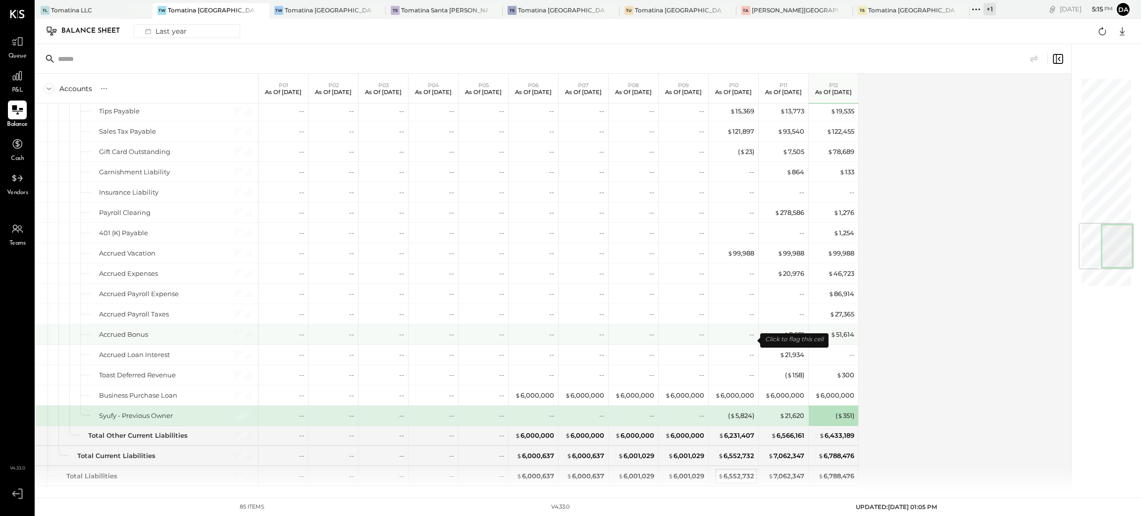
scroll to position [1294, 0]
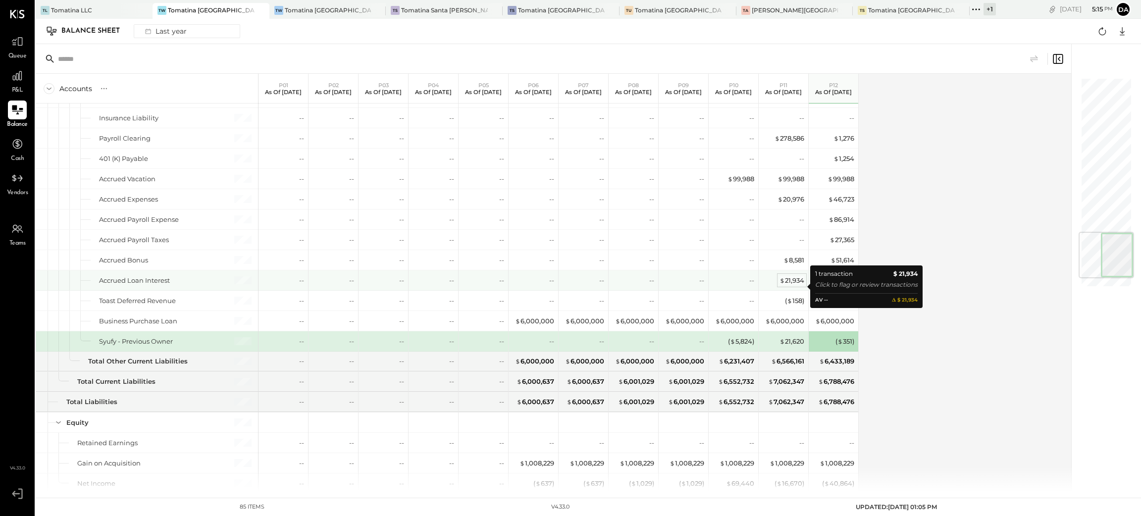
click at [795, 282] on div "$ 21,934" at bounding box center [792, 280] width 25 height 9
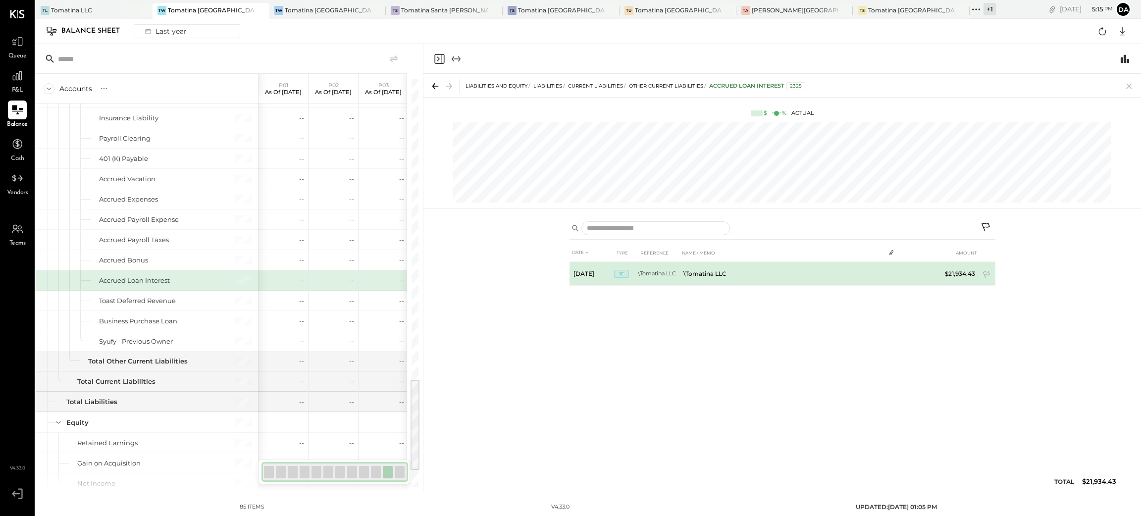
click at [619, 273] on span "JE" at bounding box center [621, 274] width 15 height 8
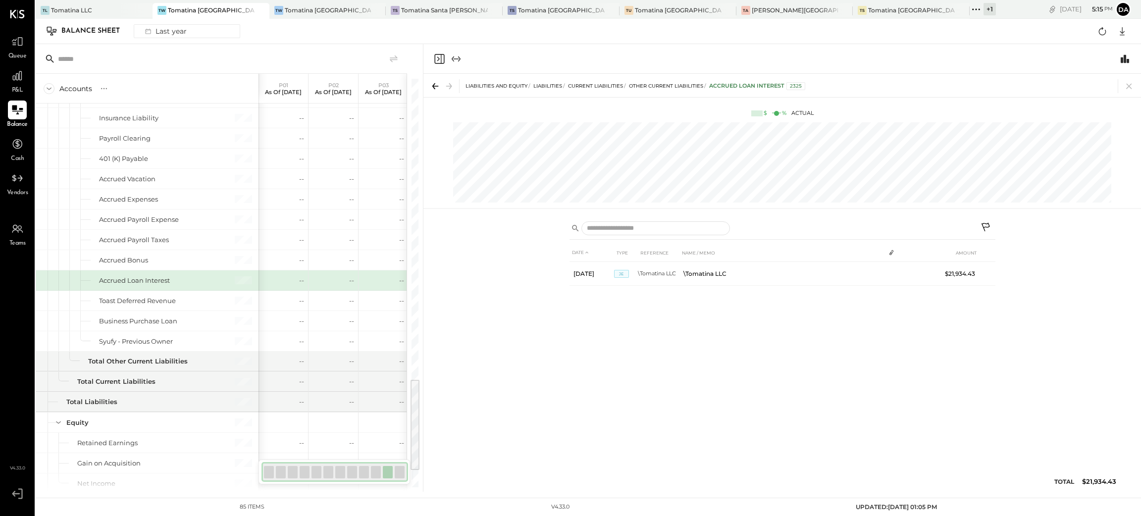
click at [439, 62] on icon "Close panel" at bounding box center [439, 59] width 10 height 10
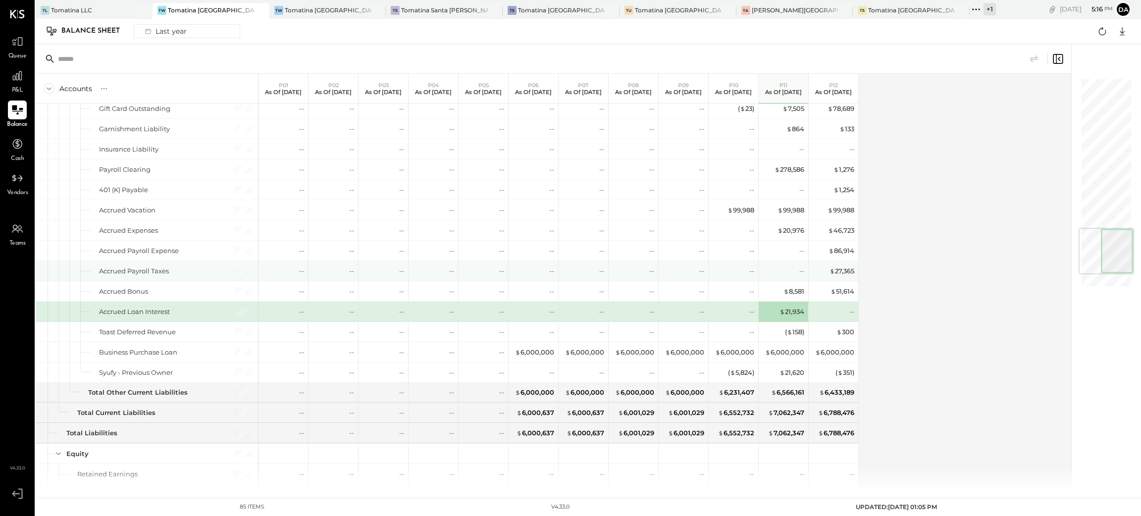
scroll to position [1369, 0]
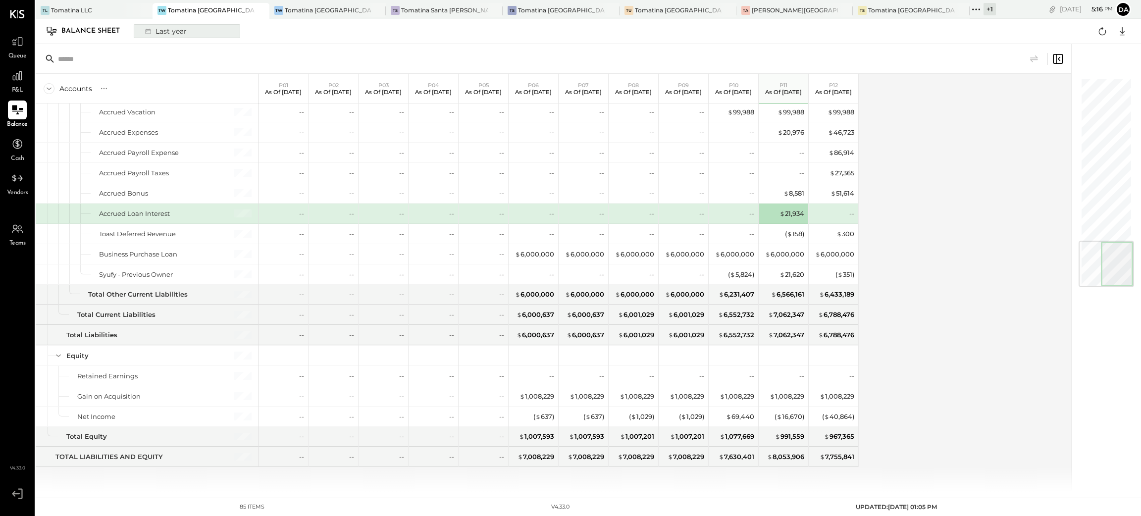
click at [159, 35] on div "Last year" at bounding box center [165, 31] width 52 height 13
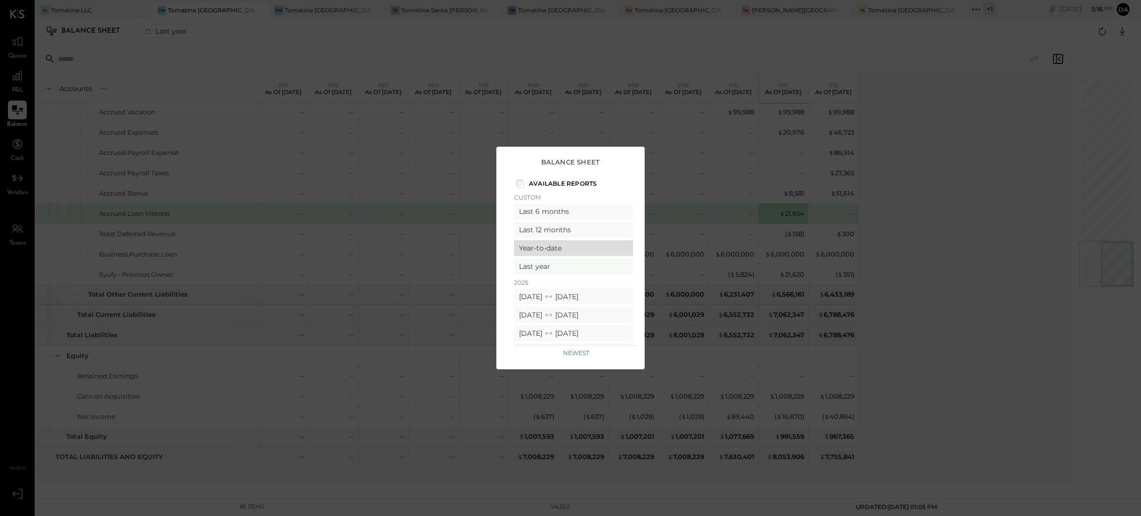
click at [558, 247] on div "Year-to-date" at bounding box center [573, 248] width 119 height 16
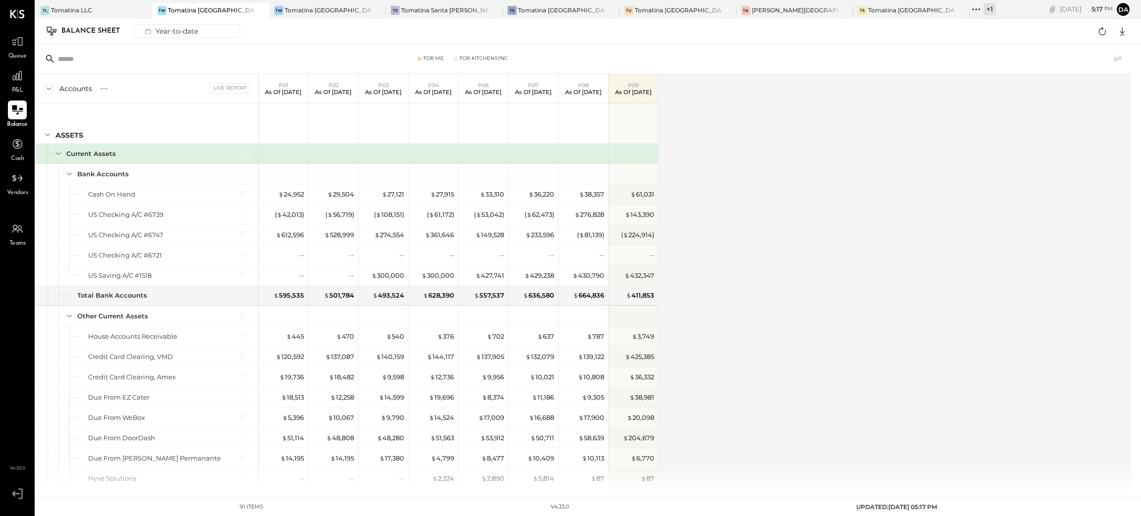
drag, startPoint x: 886, startPoint y: 145, endPoint x: 756, endPoint y: 197, distance: 140.5
click at [885, 145] on div "Accounts S GL Live Report P01 As of [DATE] P02 As of [DATE] P03 As of [DATE] P0…" at bounding box center [584, 283] width 1097 height 418
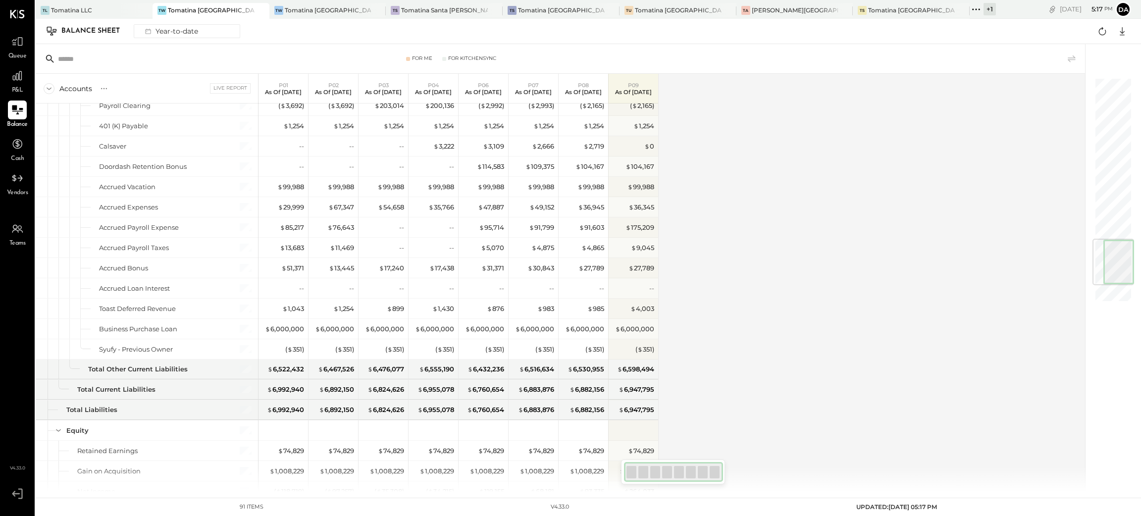
scroll to position [1490, 0]
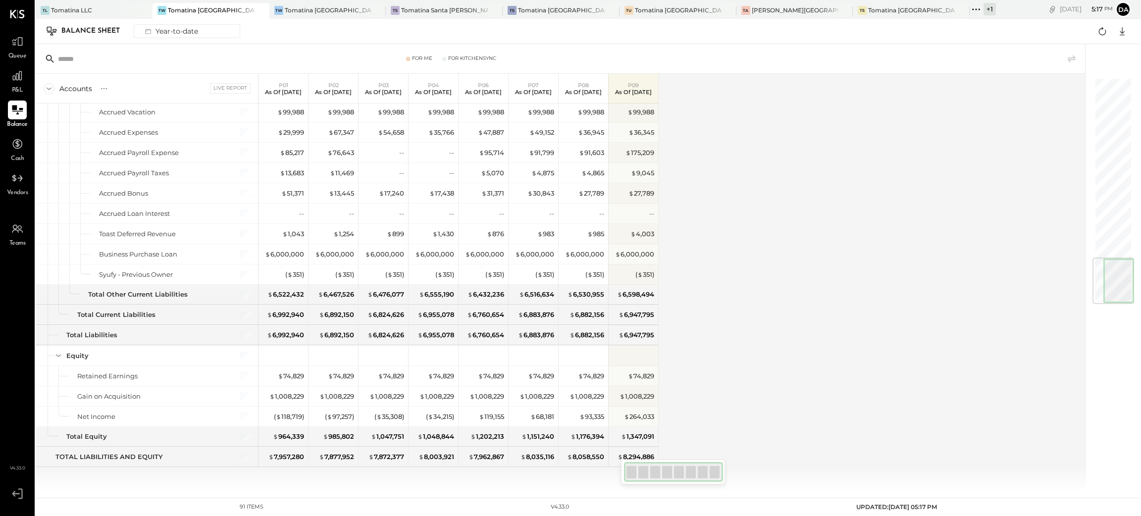
drag, startPoint x: 1118, startPoint y: 153, endPoint x: 1133, endPoint y: 329, distance: 176.5
click at [1133, 329] on div "For Me For KitchenSync Accounts S GL Live Report P01 As of [DATE] P02 As of [DA…" at bounding box center [589, 268] width 1106 height 448
click at [931, 361] on div "Accounts S GL Live Report P01 As of [DATE] P02 As of [DATE] P03 As of [DATE] P0…" at bounding box center [561, 283] width 1051 height 418
drag, startPoint x: 1113, startPoint y: 278, endPoint x: 1112, endPoint y: 325, distance: 47.1
click at [1112, 325] on div at bounding box center [1108, 268] width 46 height 448
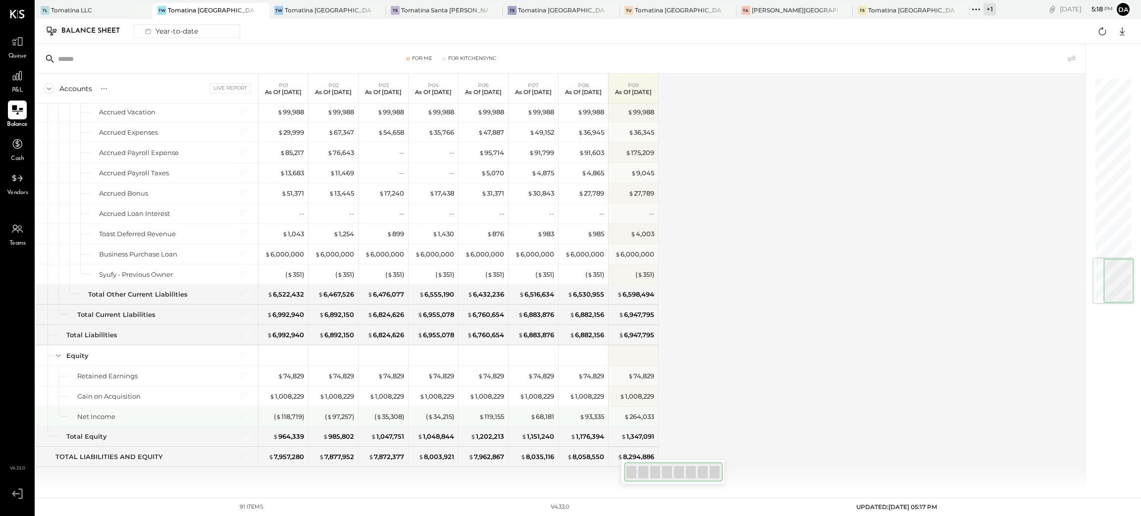
click at [103, 416] on div "Net Income" at bounding box center [96, 416] width 38 height 9
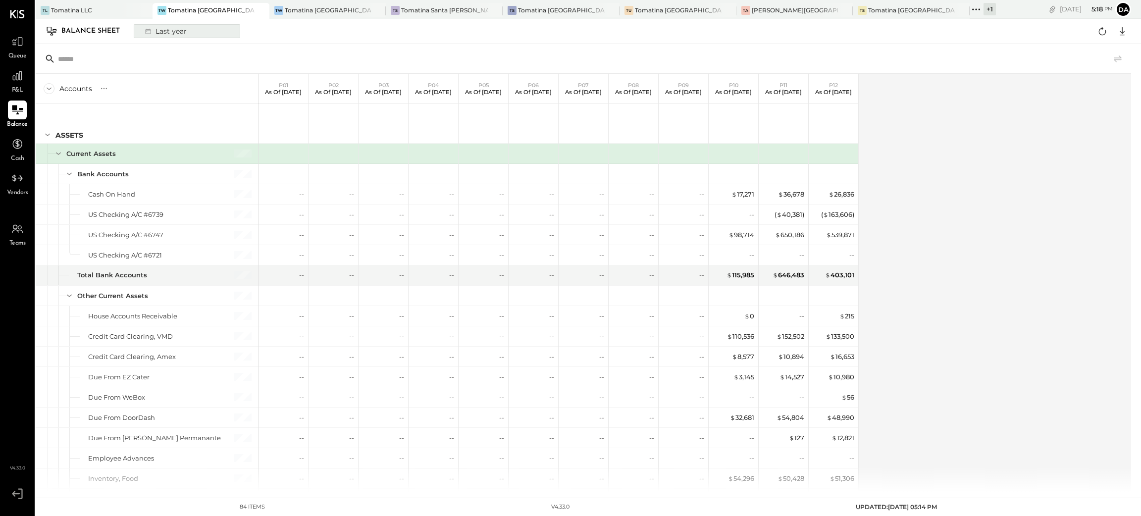
click at [170, 29] on div "Last year" at bounding box center [165, 31] width 52 height 13
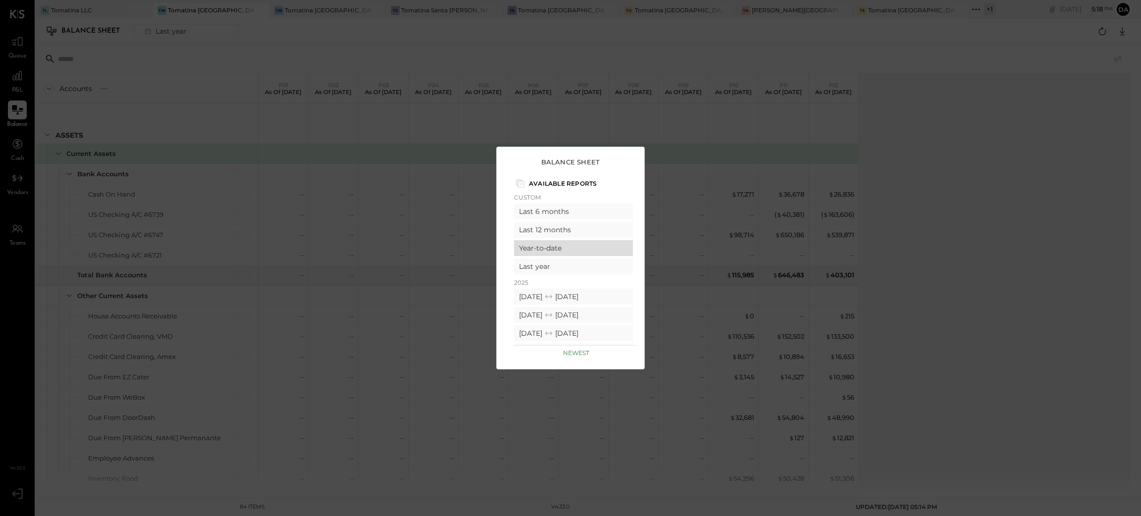
click at [558, 252] on div "Year-to-date" at bounding box center [573, 248] width 119 height 16
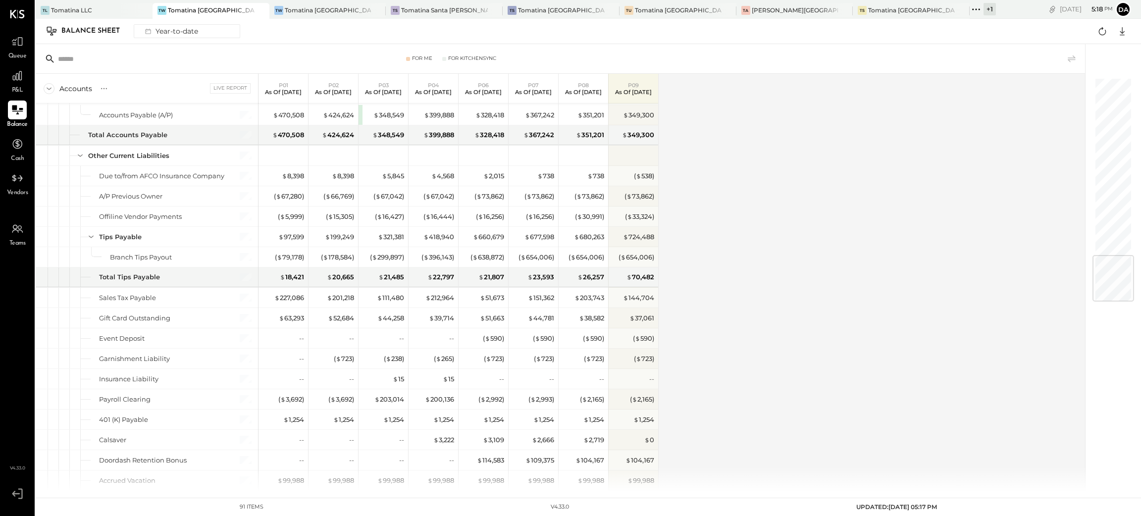
scroll to position [1491, 0]
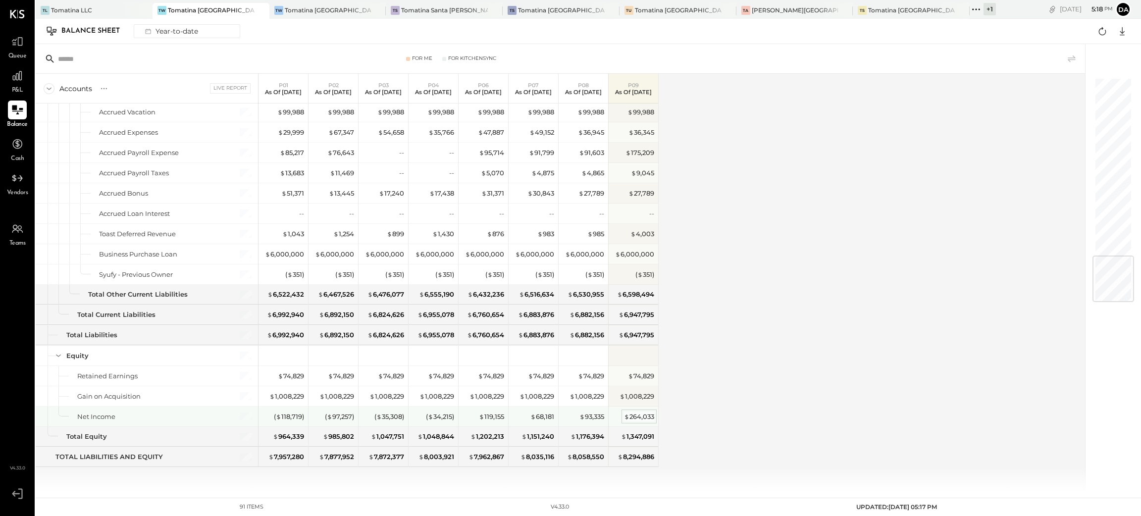
click at [640, 416] on div "$ 264,033" at bounding box center [639, 416] width 30 height 9
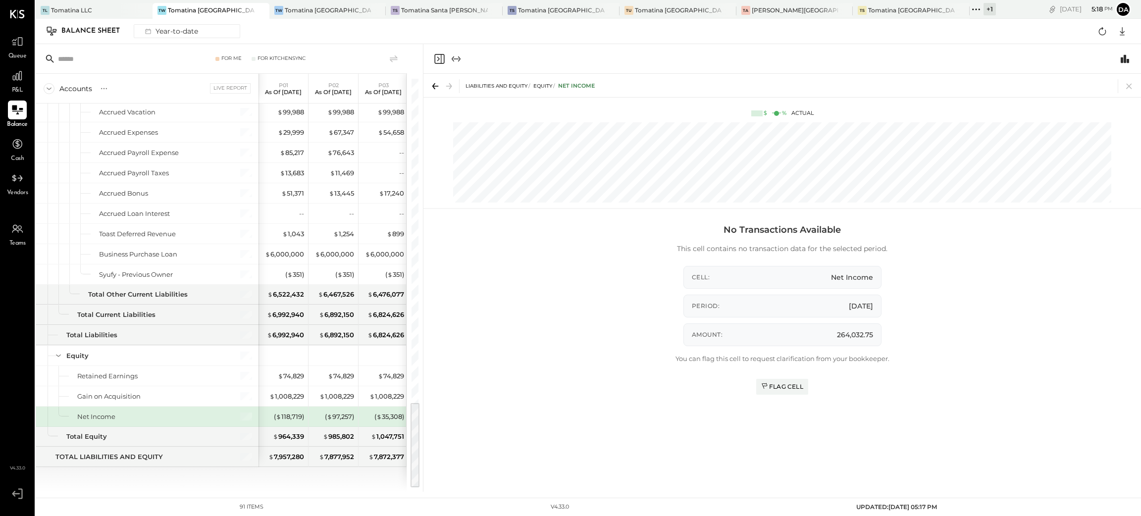
click at [440, 55] on icon "Close panel" at bounding box center [439, 59] width 12 height 12
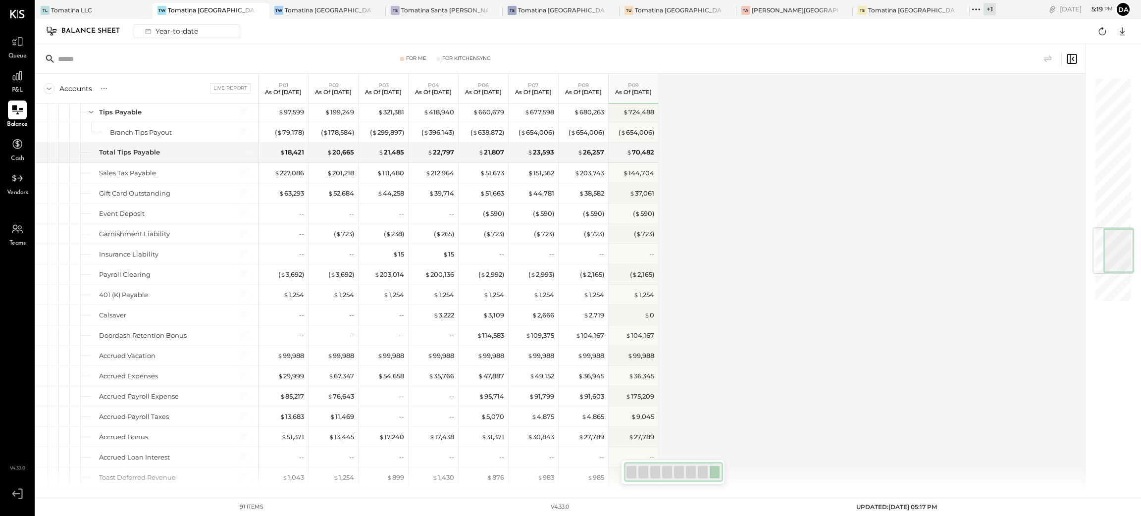
scroll to position [1490, 0]
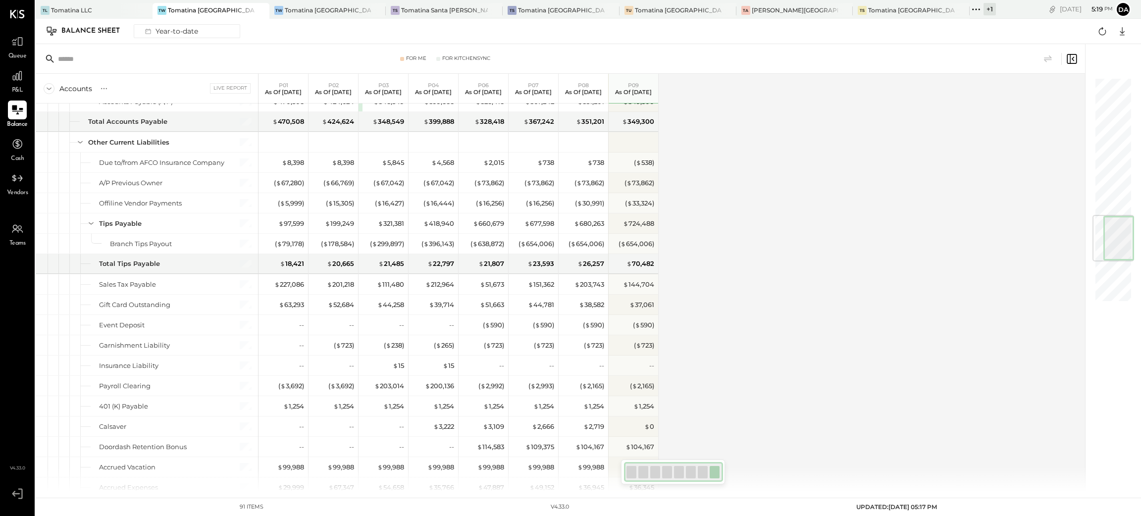
drag, startPoint x: 1115, startPoint y: 236, endPoint x: 1084, endPoint y: 224, distance: 33.1
click at [1103, 234] on div at bounding box center [1114, 238] width 42 height 47
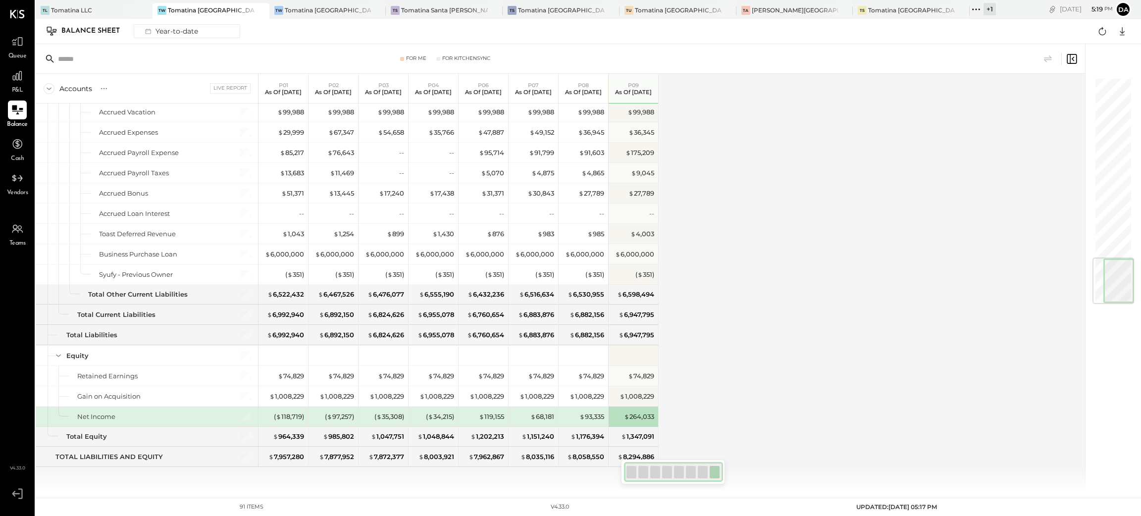
drag, startPoint x: 1108, startPoint y: 275, endPoint x: 1020, endPoint y: 362, distance: 123.6
click at [1106, 344] on div at bounding box center [1108, 268] width 46 height 448
click at [855, 331] on div "Accounts S GL Live Report P01 As of [DATE] P02 As of [DATE] P03 As of [DATE] P0…" at bounding box center [561, 283] width 1051 height 418
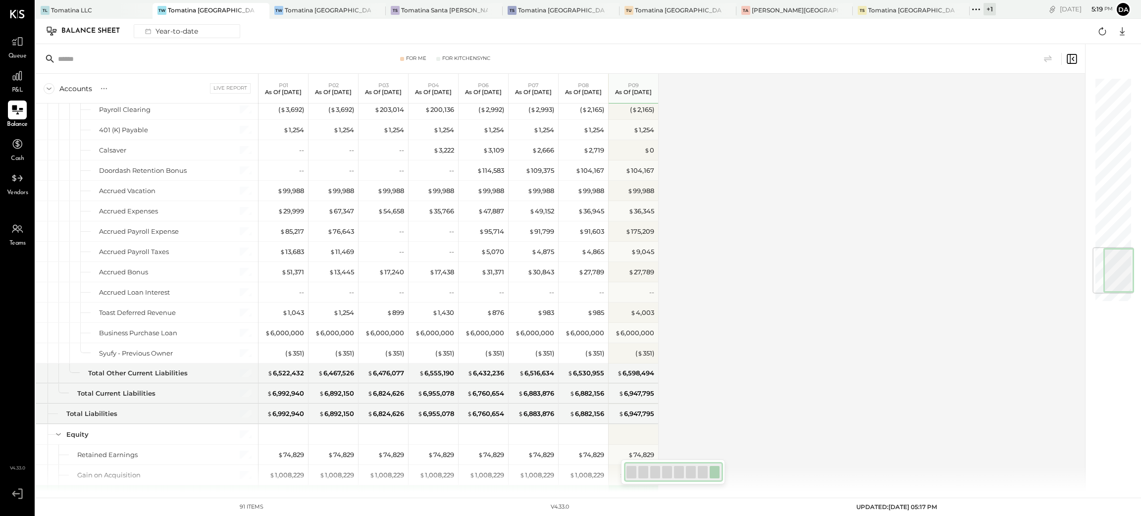
drag, startPoint x: 1109, startPoint y: 291, endPoint x: 1108, endPoint y: 280, distance: 10.5
click at [1108, 280] on div at bounding box center [1119, 270] width 31 height 45
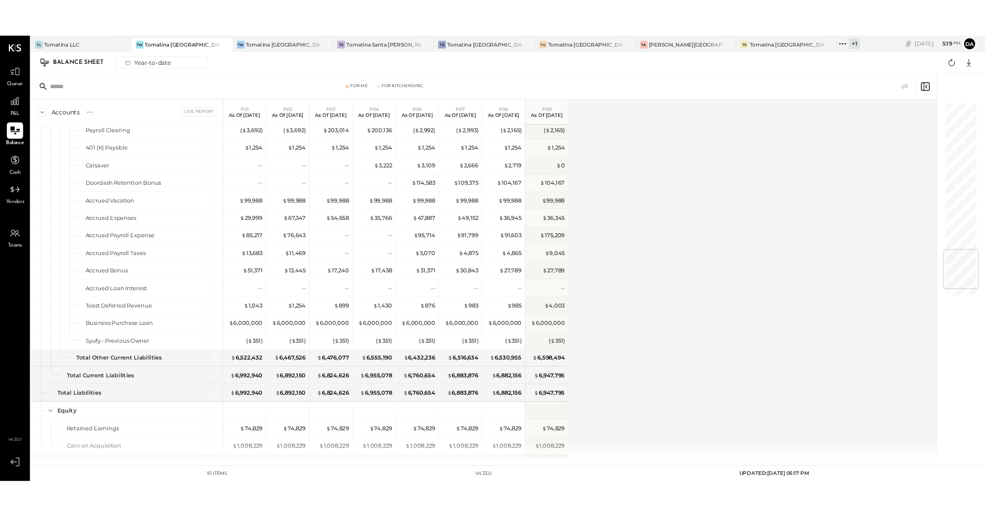
scroll to position [1486, 0]
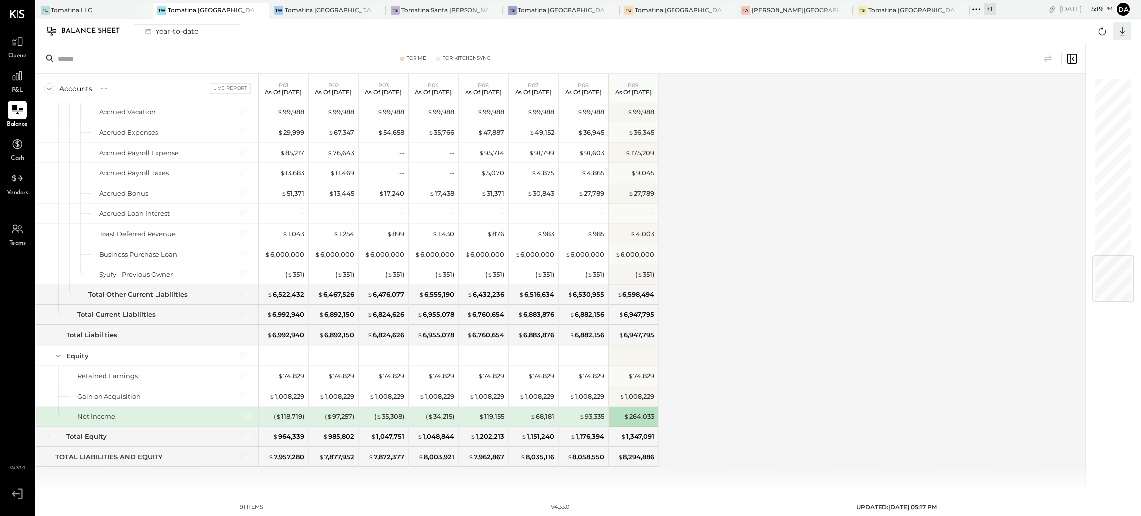
click at [1118, 31] on icon at bounding box center [1122, 31] width 13 height 13
click at [1092, 86] on div "Excel" at bounding box center [1091, 89] width 79 height 21
